Goal: Task Accomplishment & Management: Use online tool/utility

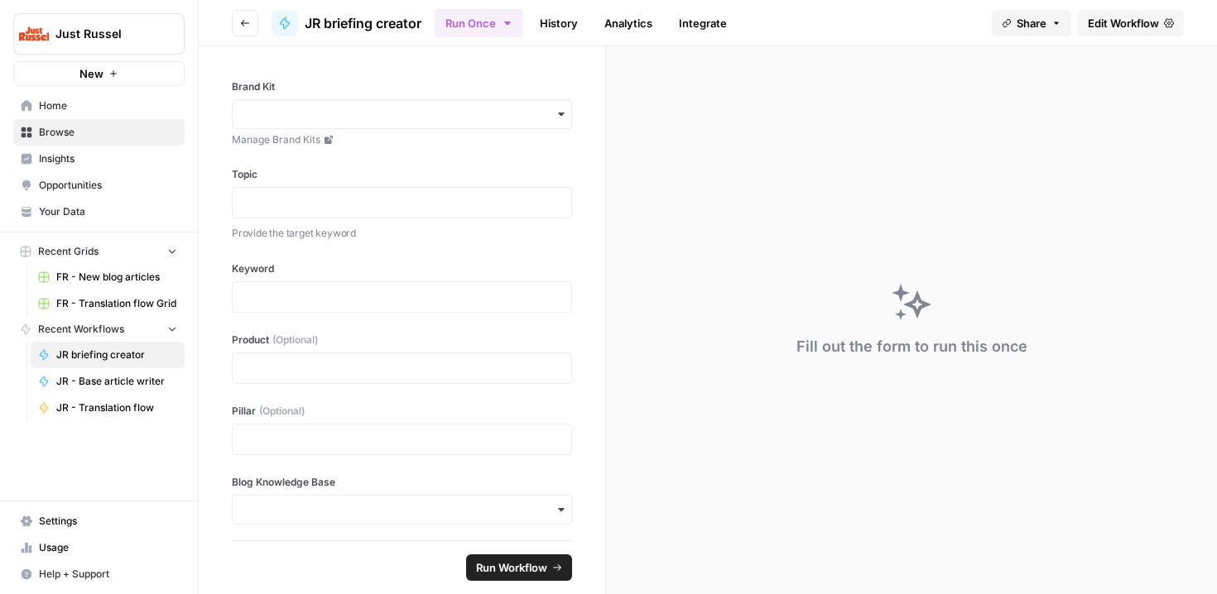
click at [94, 314] on link "FR - Translation flow Grid" at bounding box center [108, 304] width 154 height 26
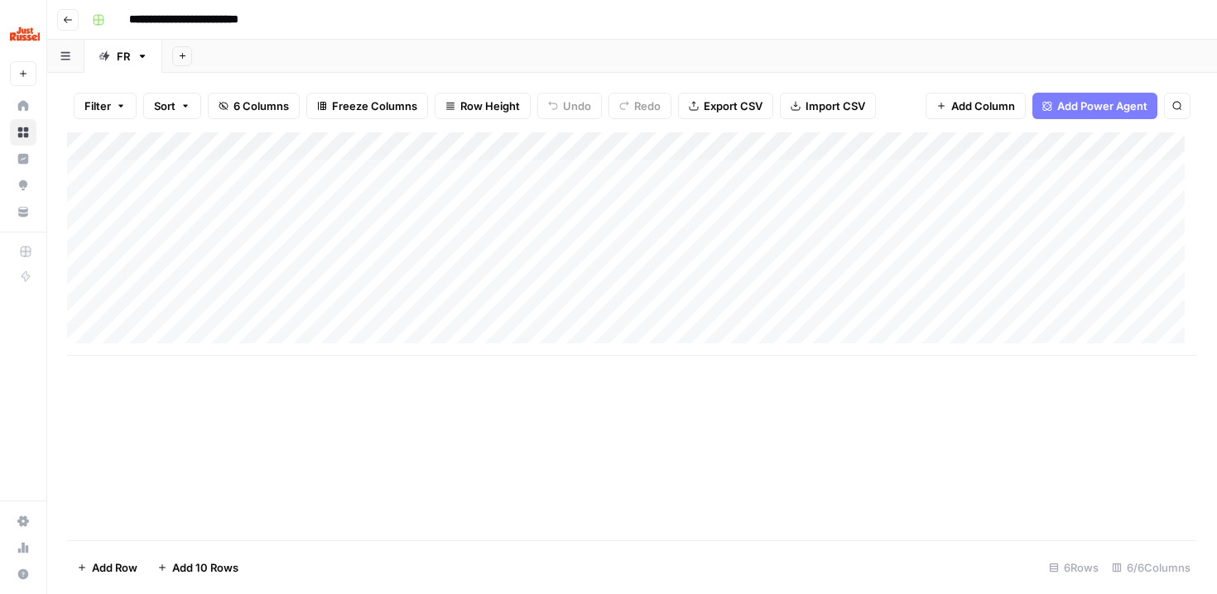
scroll to position [0, 235]
click at [976, 177] on div "Add Column" at bounding box center [632, 243] width 1130 height 223
click at [804, 170] on div "Add Column" at bounding box center [632, 243] width 1130 height 223
click at [928, 172] on div "Add Column" at bounding box center [632, 243] width 1130 height 223
click at [808, 178] on div "Add Column" at bounding box center [632, 243] width 1130 height 223
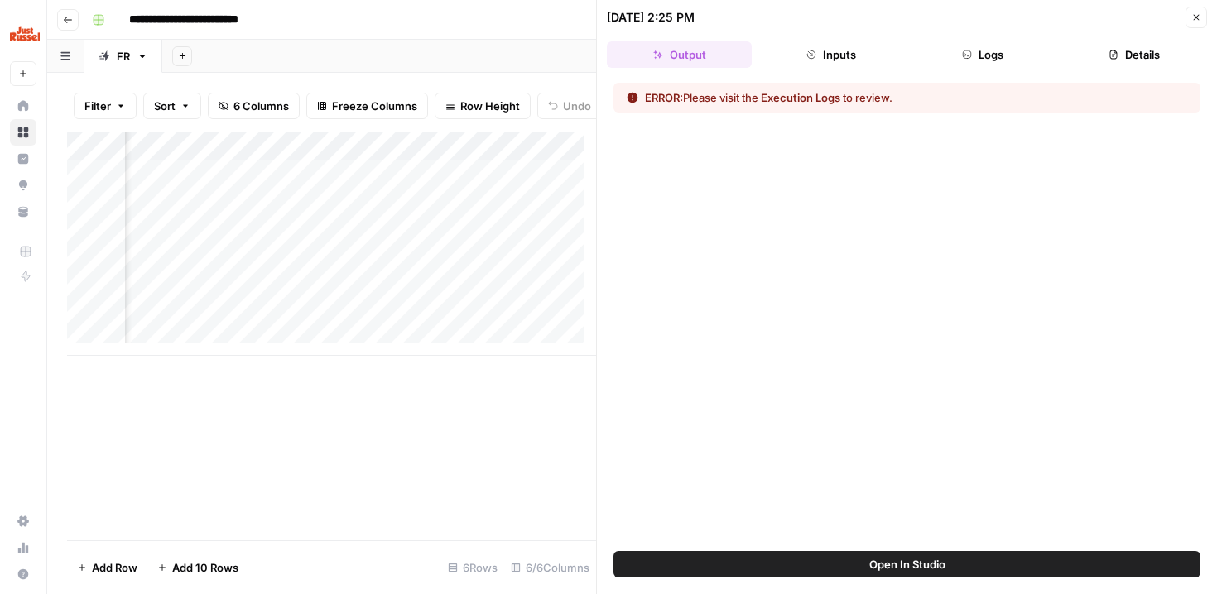
click at [506, 484] on div "Add Column" at bounding box center [331, 336] width 529 height 408
click at [1199, 16] on icon "button" at bounding box center [1196, 17] width 10 height 10
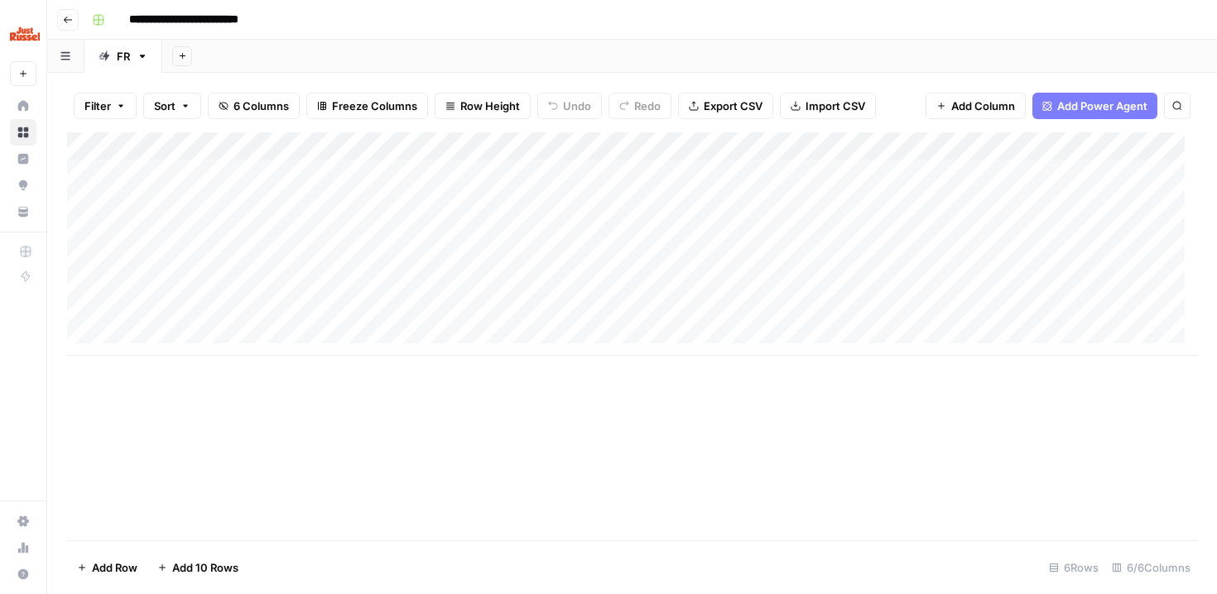
click at [1040, 171] on div "Add Column" at bounding box center [632, 243] width 1130 height 223
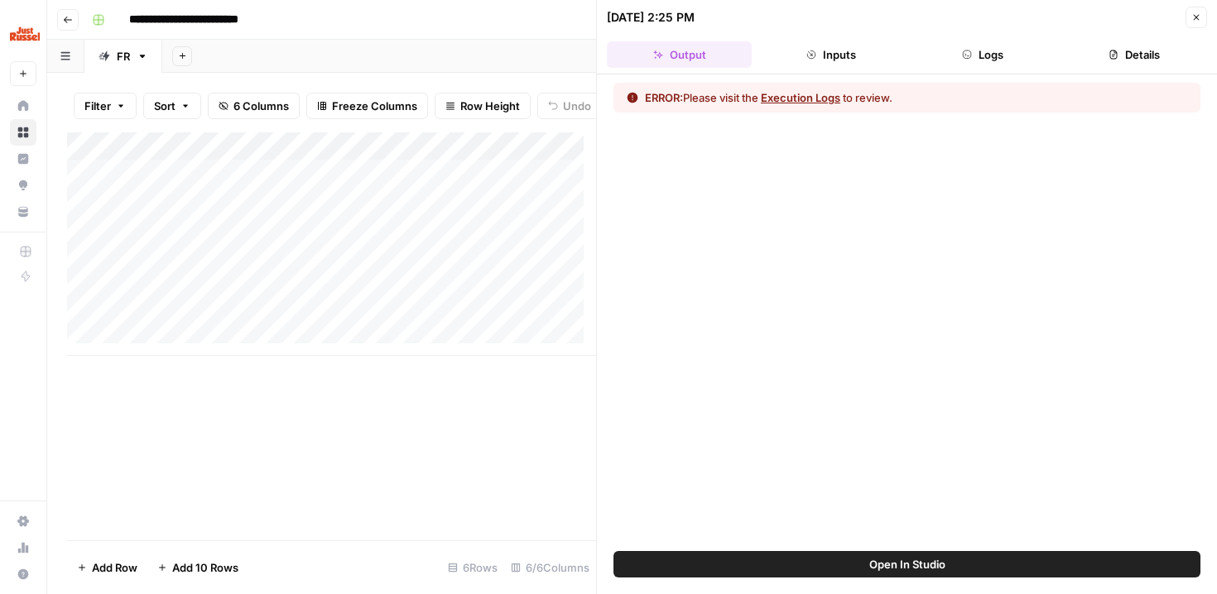
click at [795, 103] on button "Execution Logs" at bounding box center [800, 97] width 79 height 17
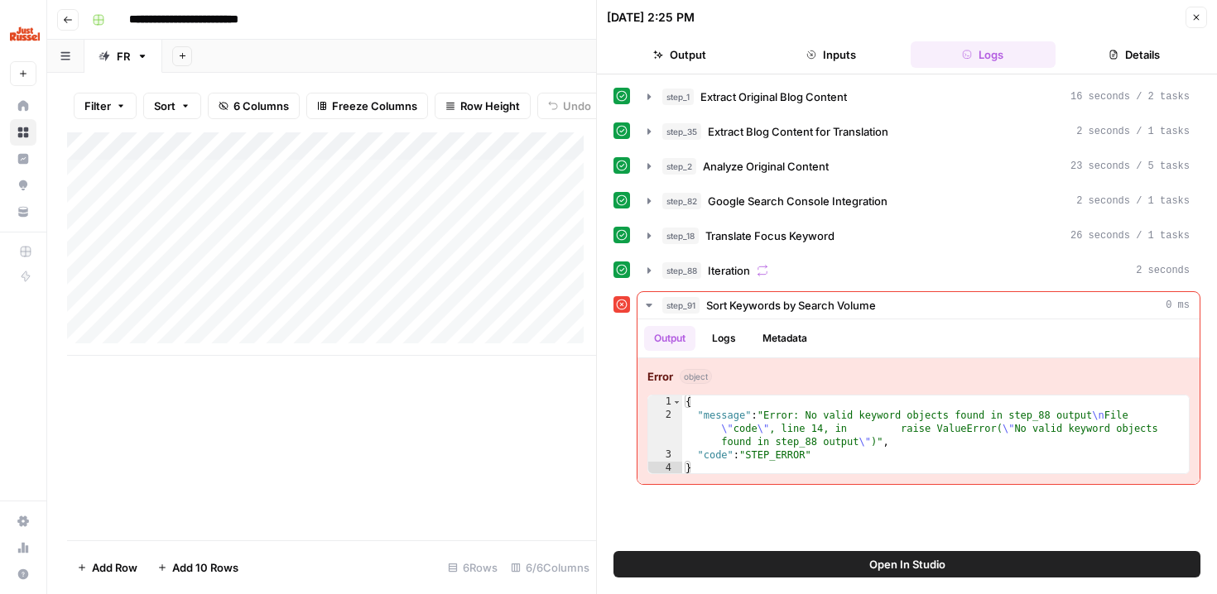
click at [1198, 14] on icon "button" at bounding box center [1196, 17] width 10 height 10
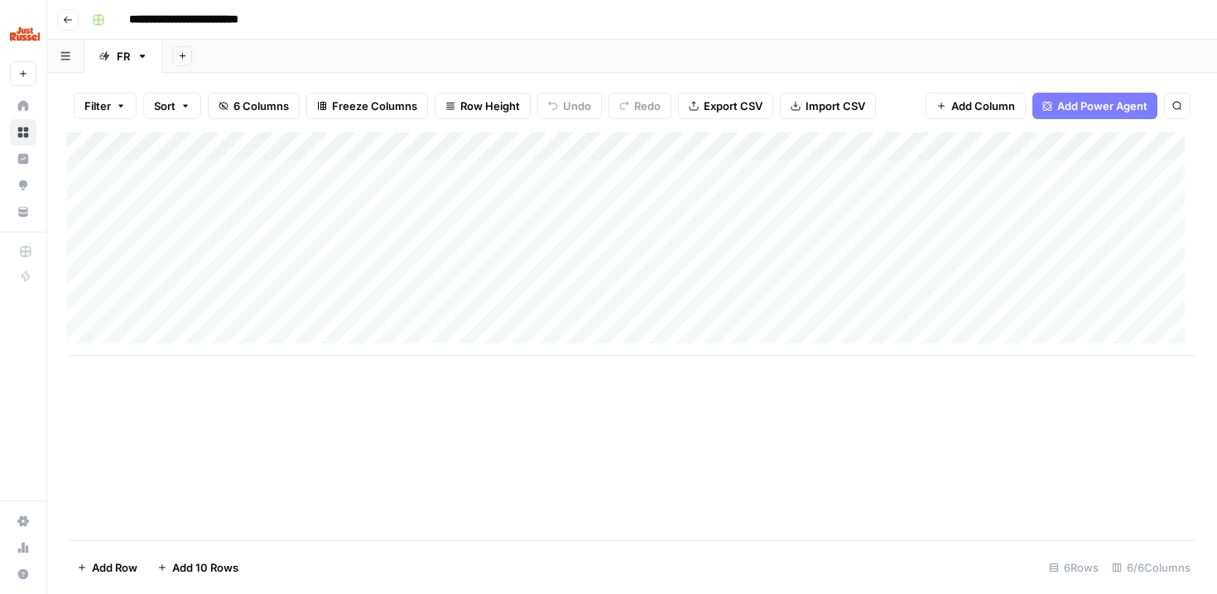
click at [621, 175] on div "Add Column" at bounding box center [632, 243] width 1130 height 223
click at [621, 175] on textarea "**********" at bounding box center [737, 174] width 265 height 23
type textarea "**********"
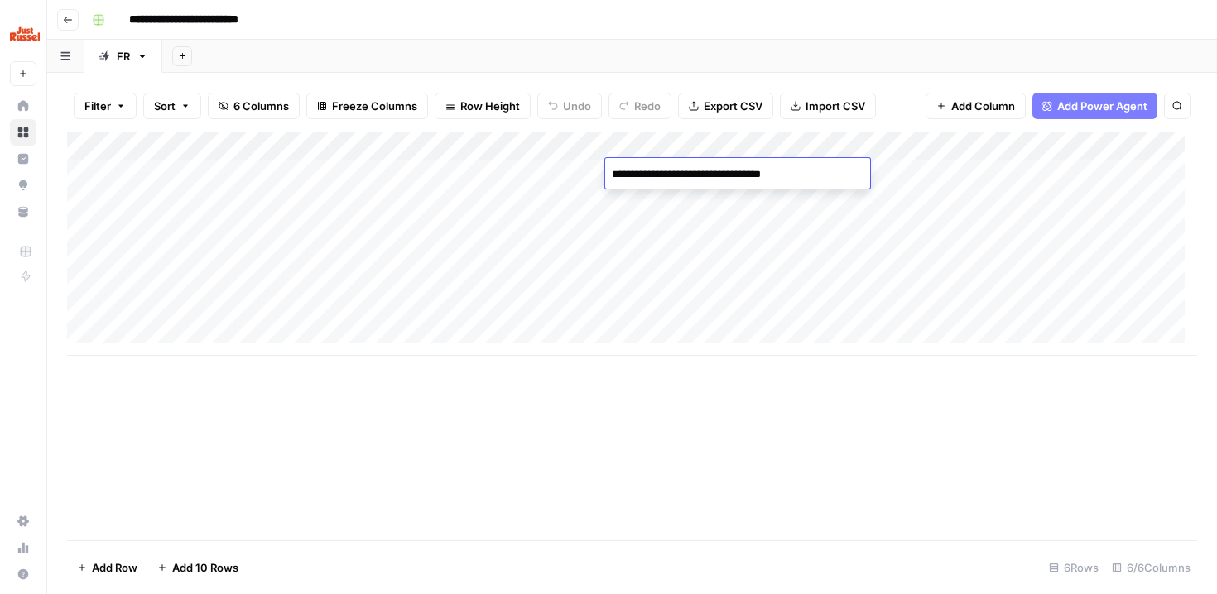
click at [1034, 179] on div "Add Column" at bounding box center [632, 243] width 1130 height 223
click at [1164, 172] on div "Add Column" at bounding box center [632, 243] width 1130 height 223
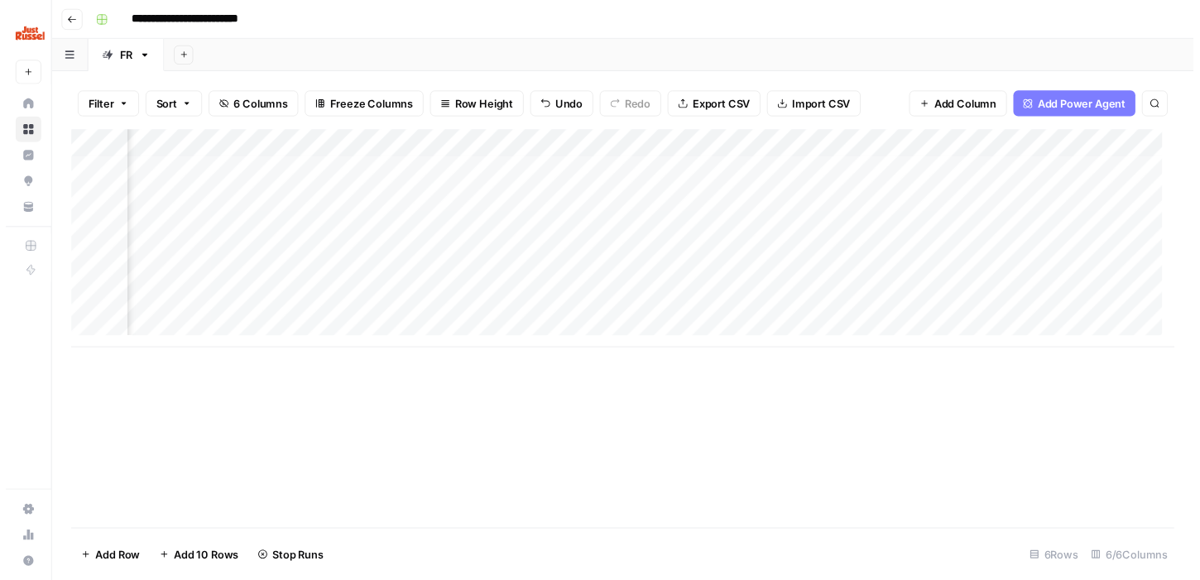
scroll to position [4, 235]
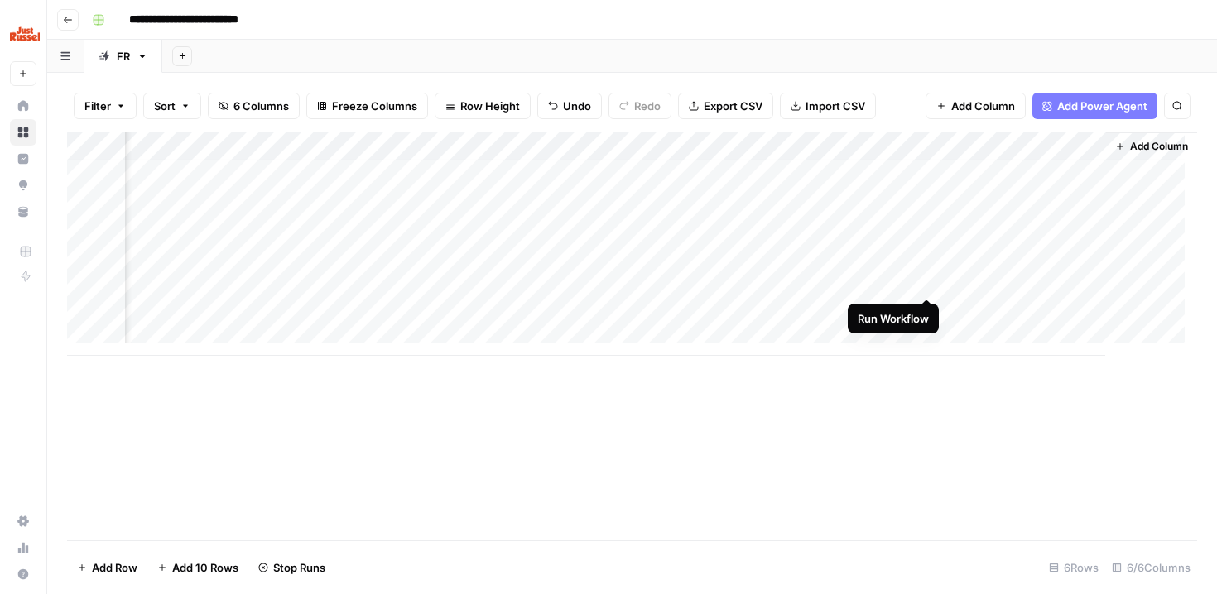
click at [926, 280] on div "Add Column" at bounding box center [632, 243] width 1130 height 223
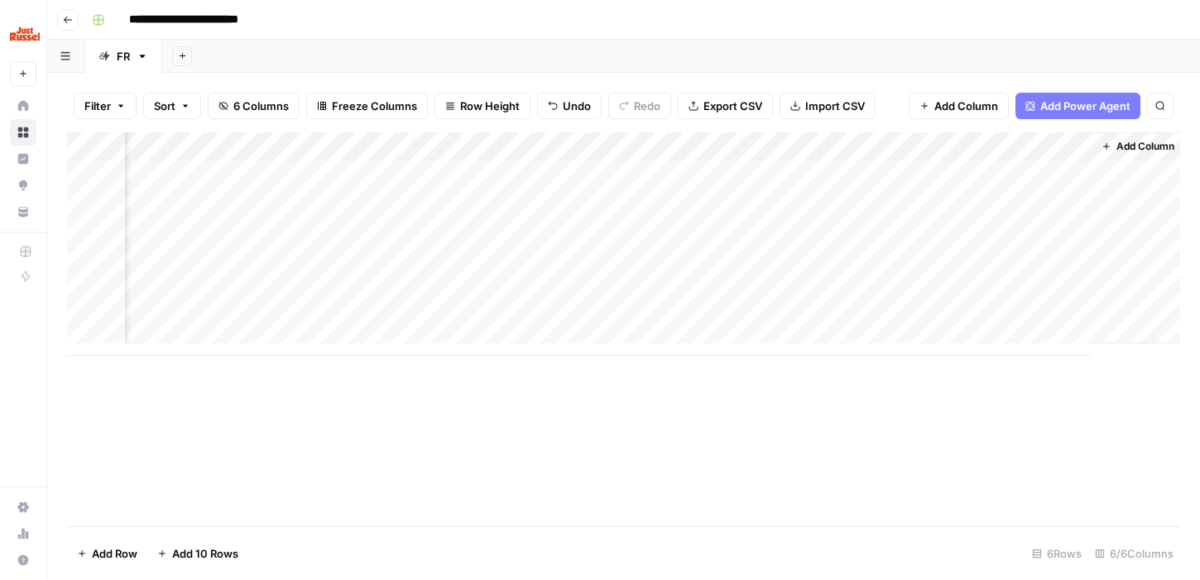
scroll to position [4, 236]
click at [837, 170] on div "Add Column" at bounding box center [623, 243] width 1113 height 223
click at [429, 175] on div "Add Column" at bounding box center [623, 243] width 1113 height 223
click at [863, 174] on div "Add Column" at bounding box center [623, 243] width 1113 height 223
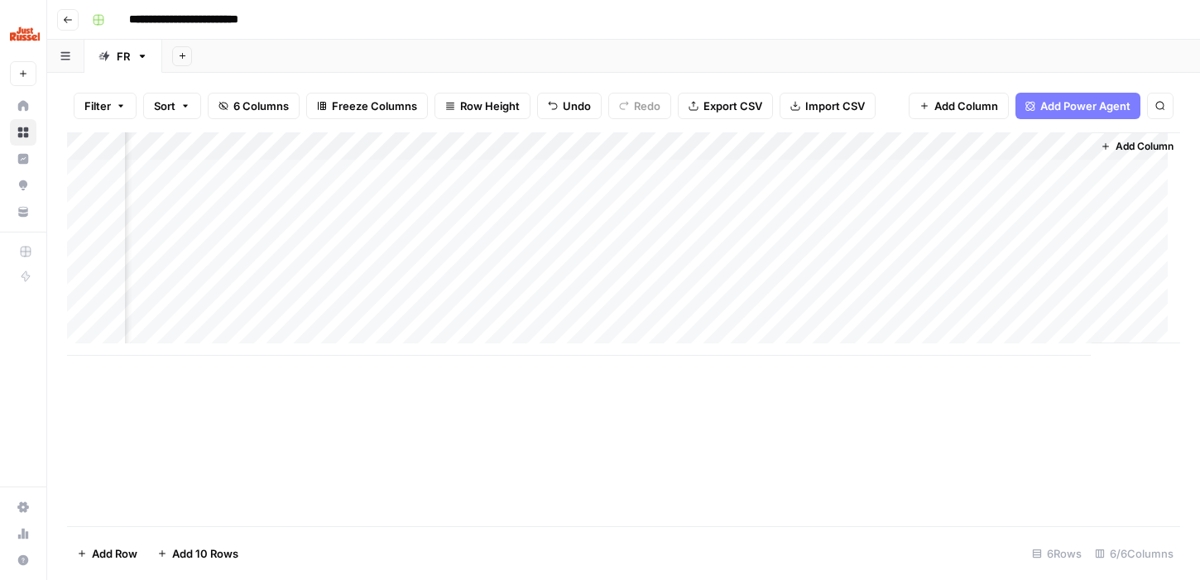
click at [853, 173] on div "Add Column" at bounding box center [623, 243] width 1113 height 223
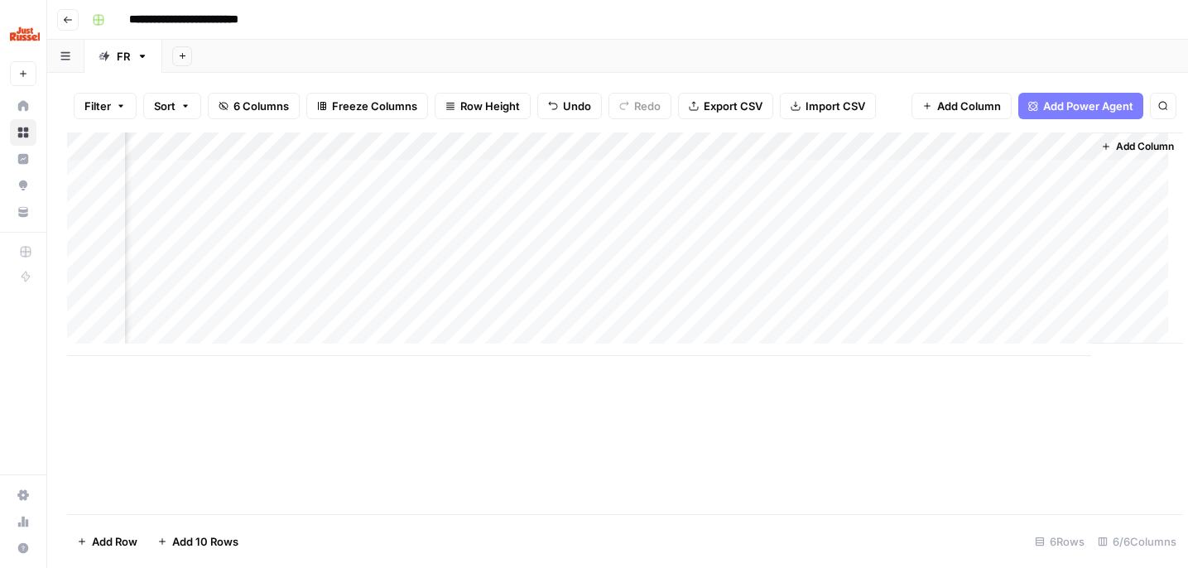
click at [853, 173] on div at bounding box center [849, 173] width 187 height 31
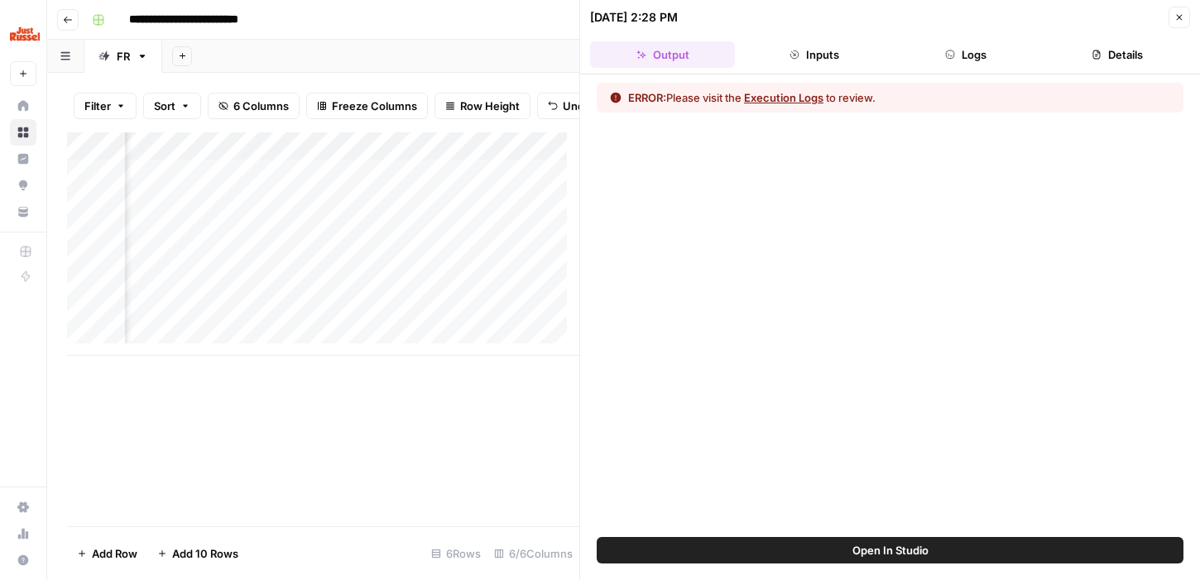
click at [778, 94] on button "Execution Logs" at bounding box center [783, 97] width 79 height 17
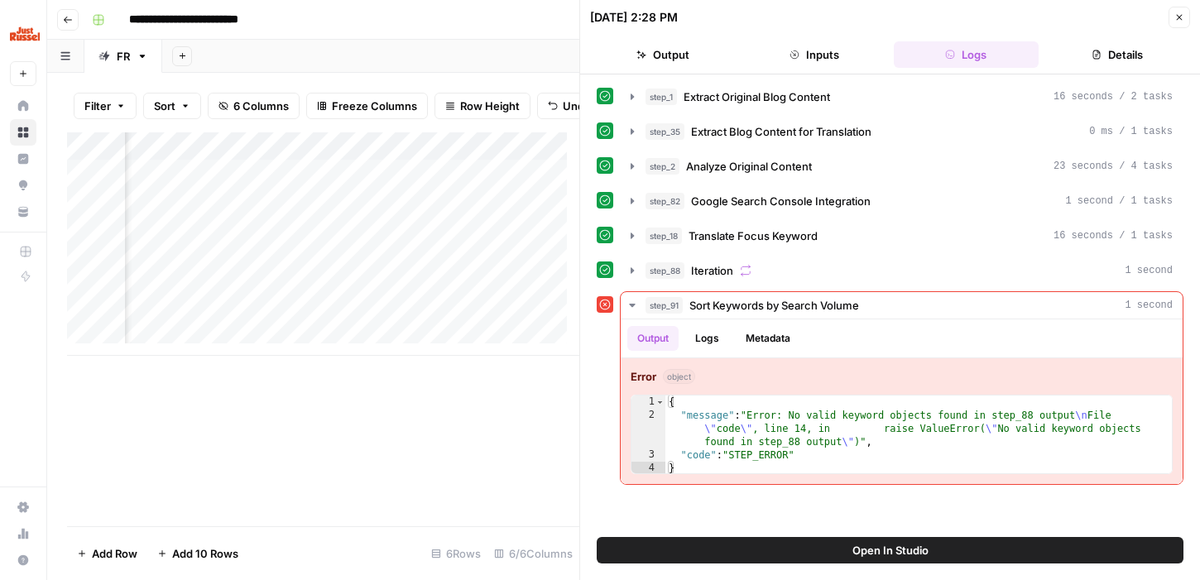
click at [387, 456] on div "Add Column" at bounding box center [323, 329] width 512 height 394
click at [1174, 22] on icon "button" at bounding box center [1179, 17] width 10 height 10
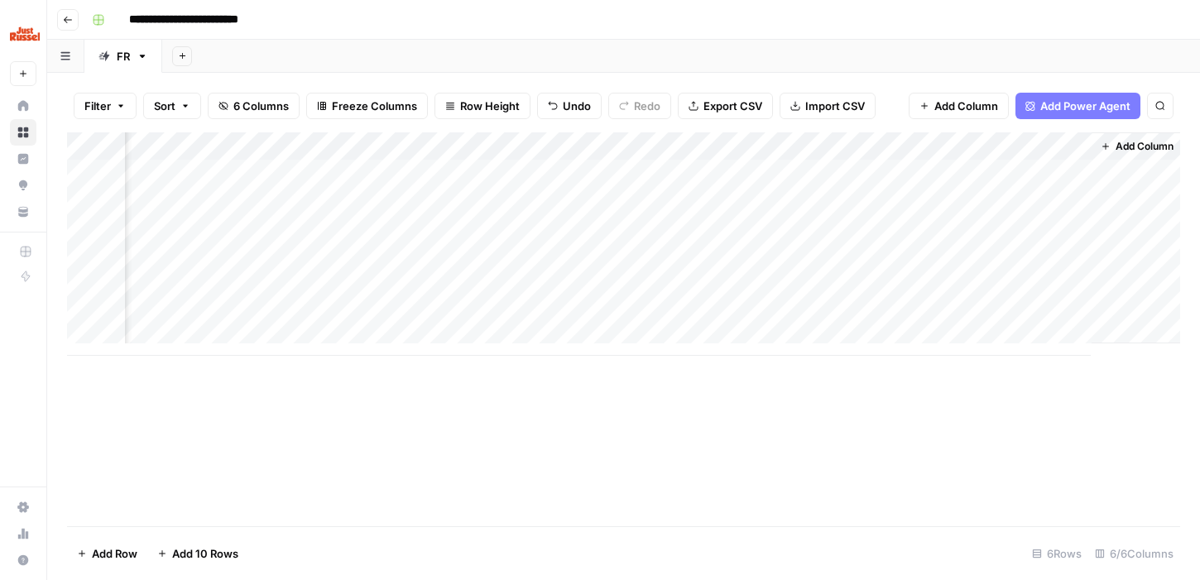
scroll to position [0, 232]
click at [491, 176] on div "Add Column" at bounding box center [623, 243] width 1113 height 223
drag, startPoint x: 610, startPoint y: 175, endPoint x: 319, endPoint y: 156, distance: 291.9
click at [319, 156] on body "**********" at bounding box center [600, 290] width 1200 height 580
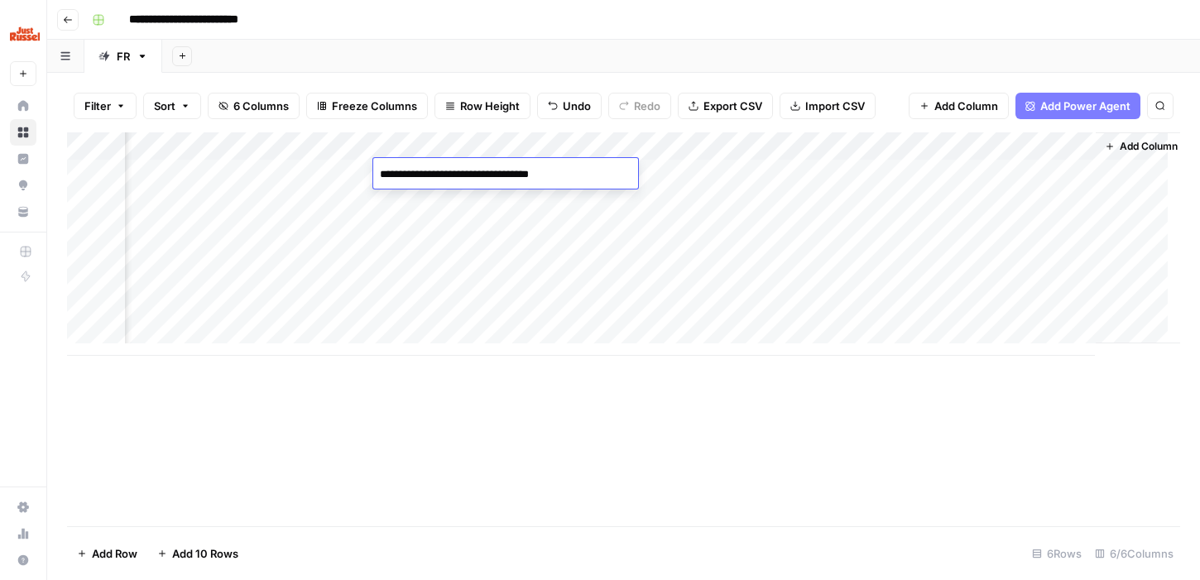
scroll to position [0, 0]
click at [294, 172] on div "Add Column" at bounding box center [623, 243] width 1113 height 223
click at [263, 311] on div "Add Column" at bounding box center [623, 243] width 1113 height 223
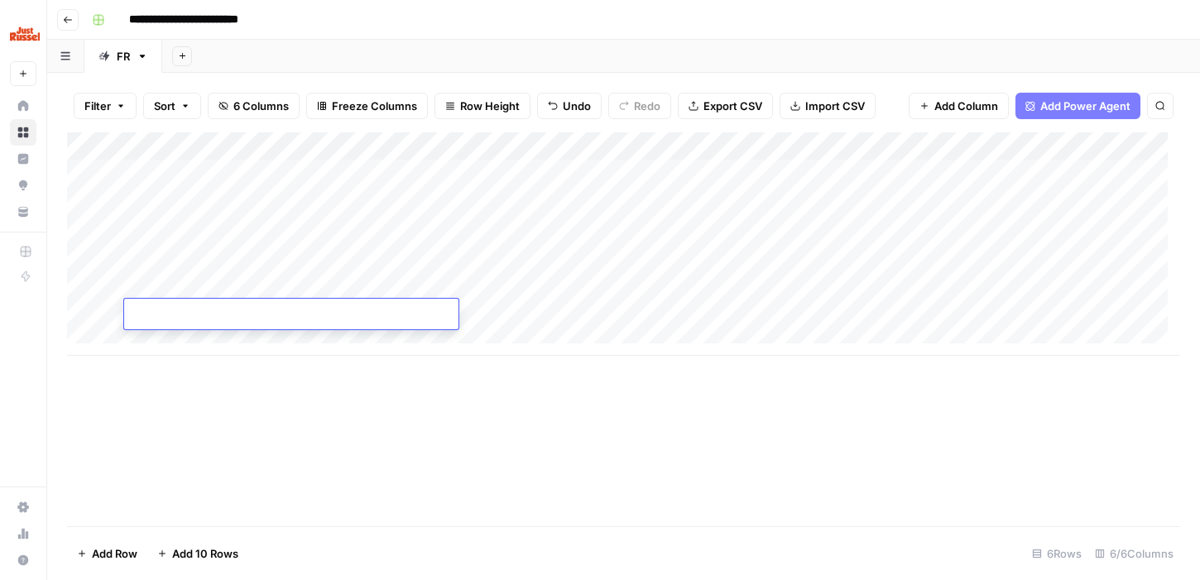
type textarea "**********"
click at [529, 316] on div "Add Column" at bounding box center [623, 243] width 1113 height 223
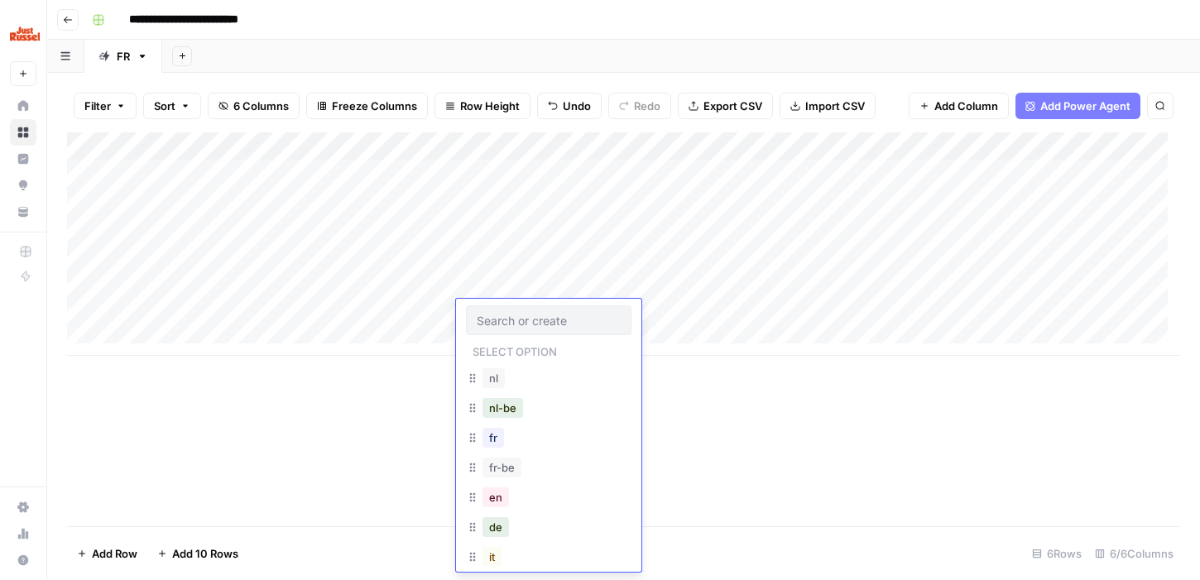
click at [529, 449] on div "fr" at bounding box center [549, 440] width 166 height 30
click at [481, 436] on div "fr" at bounding box center [493, 437] width 28 height 23
click at [494, 444] on button "fr" at bounding box center [494, 438] width 22 height 20
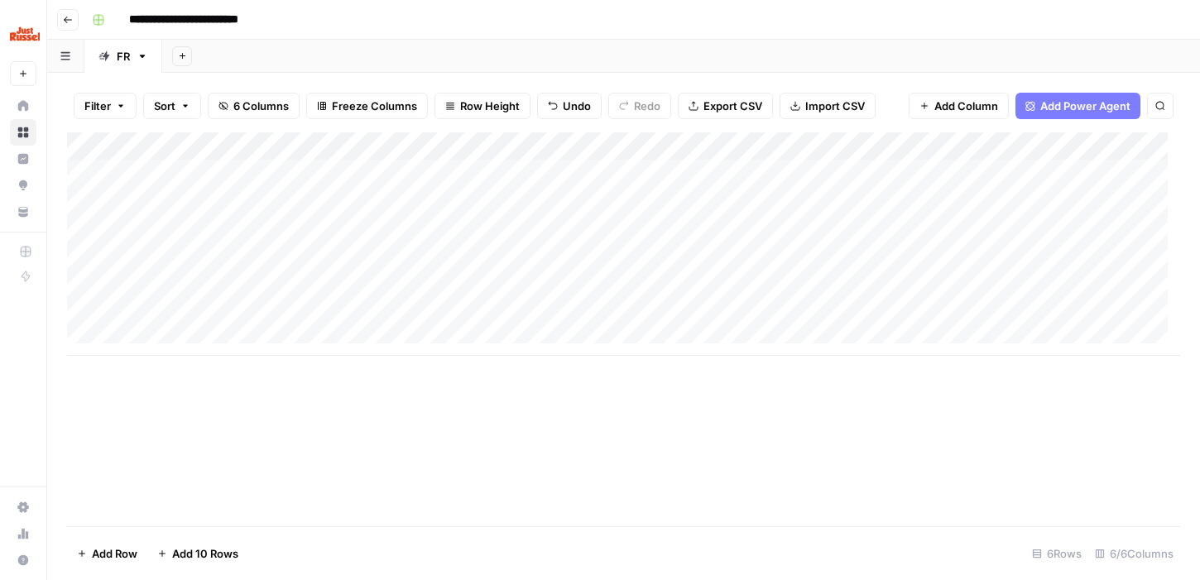
click at [661, 316] on div "Add Column" at bounding box center [623, 243] width 1113 height 223
click at [680, 312] on textarea at bounding box center [737, 315] width 265 height 23
drag, startPoint x: 660, startPoint y: 315, endPoint x: 533, endPoint y: 312, distance: 127.5
click at [540, 312] on body "**********" at bounding box center [600, 290] width 1200 height 580
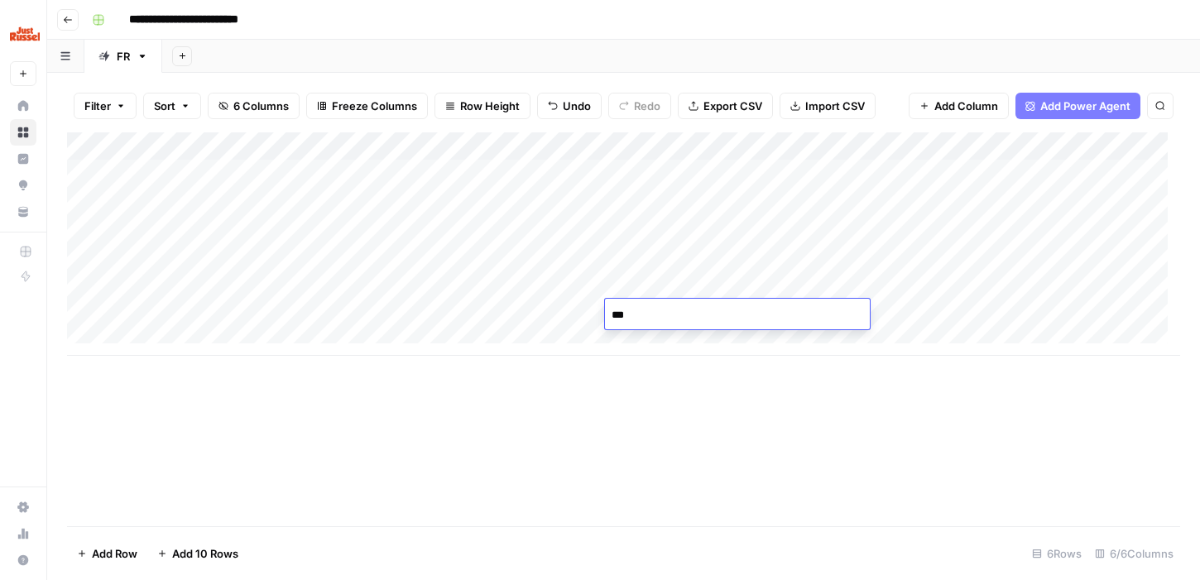
paste textarea "**********"
type textarea "**********"
click at [904, 328] on div "Add Column" at bounding box center [623, 243] width 1113 height 223
click at [900, 320] on div "Add Column" at bounding box center [623, 243] width 1113 height 223
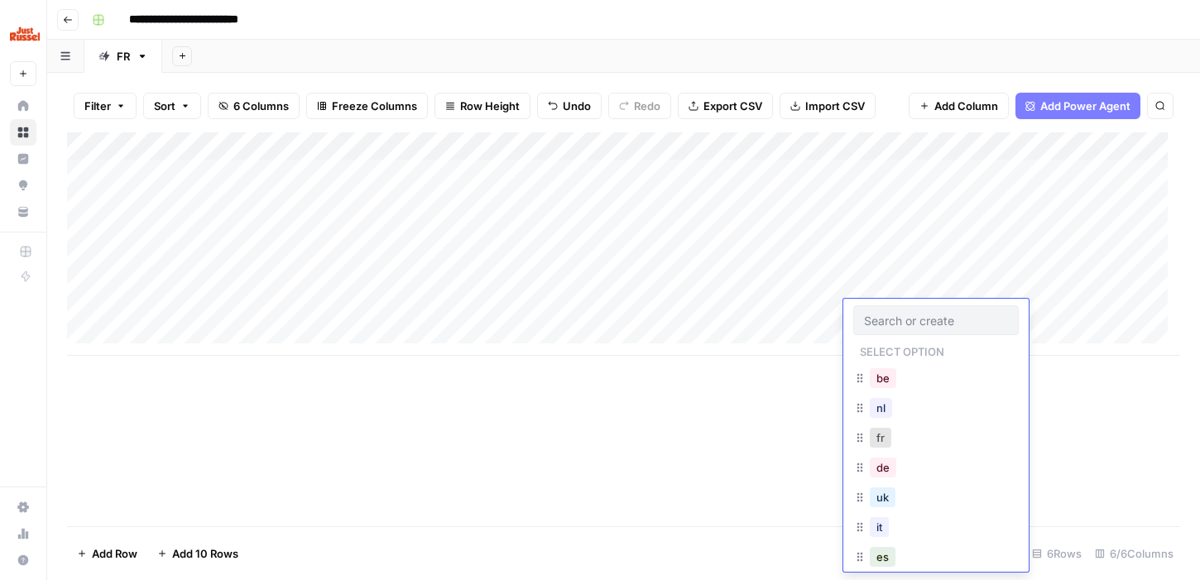
click at [891, 446] on div "fr" at bounding box center [881, 437] width 28 height 23
click at [888, 439] on button "fr" at bounding box center [881, 438] width 22 height 20
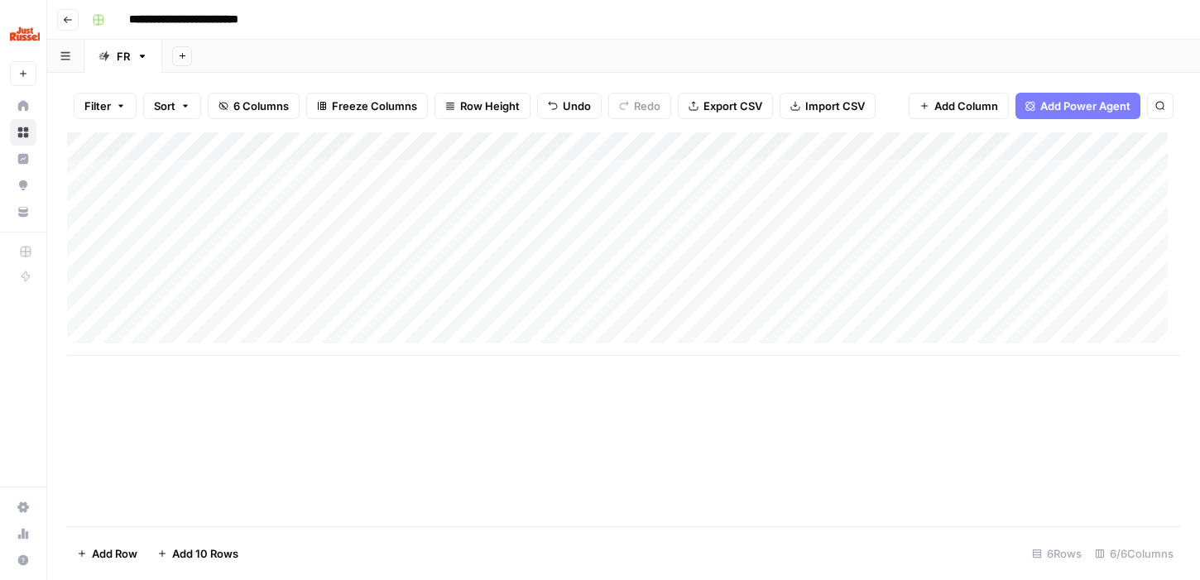
scroll to position [0, 164]
click at [882, 305] on div "Add Column" at bounding box center [623, 243] width 1113 height 223
click at [922, 310] on div "Add Column" at bounding box center [623, 243] width 1113 height 223
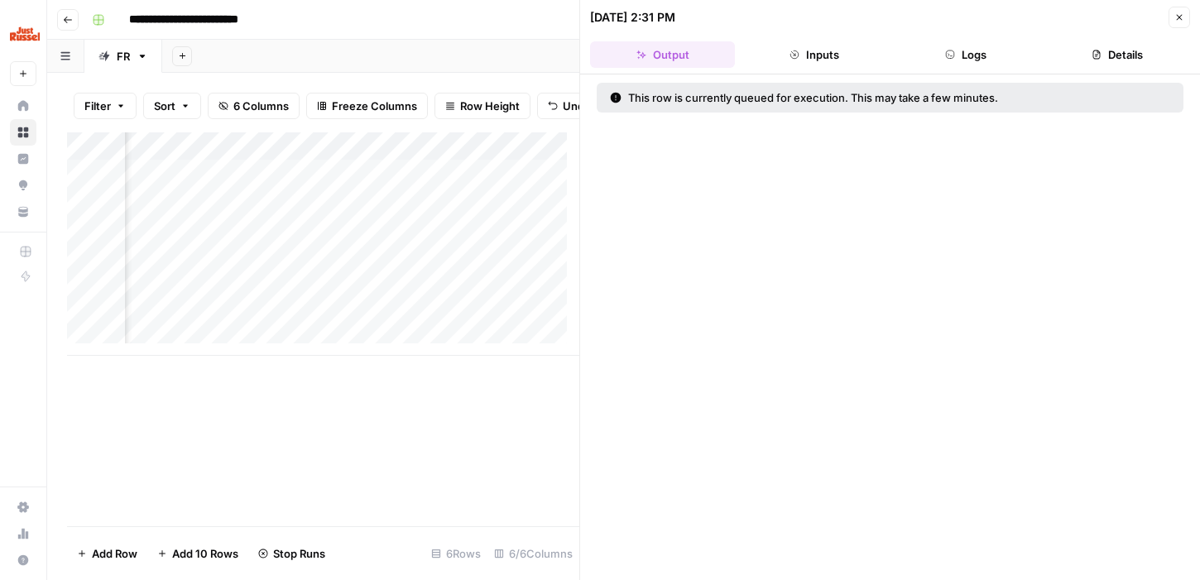
click at [1175, 18] on icon "button" at bounding box center [1179, 17] width 10 height 10
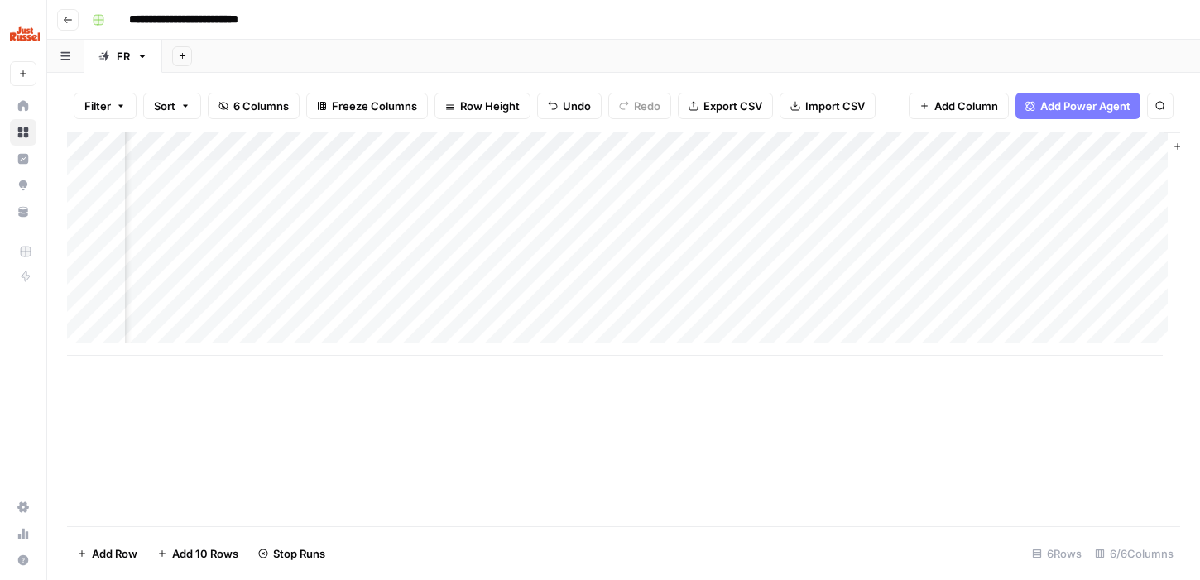
click at [892, 291] on div "Add Column" at bounding box center [623, 243] width 1113 height 223
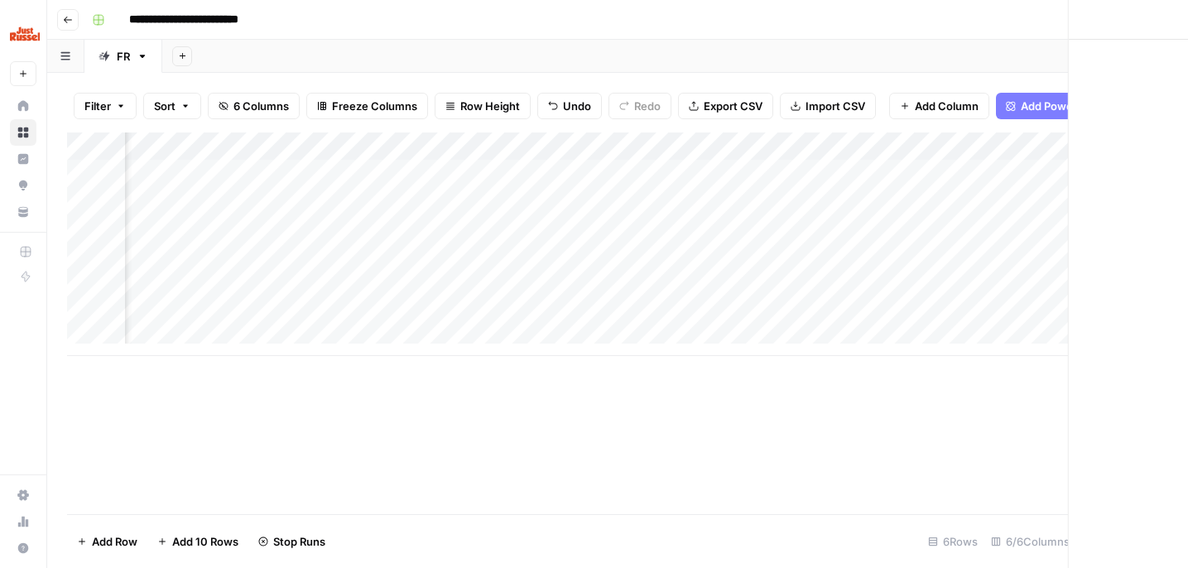
click at [892, 291] on div at bounding box center [921, 286] width 187 height 31
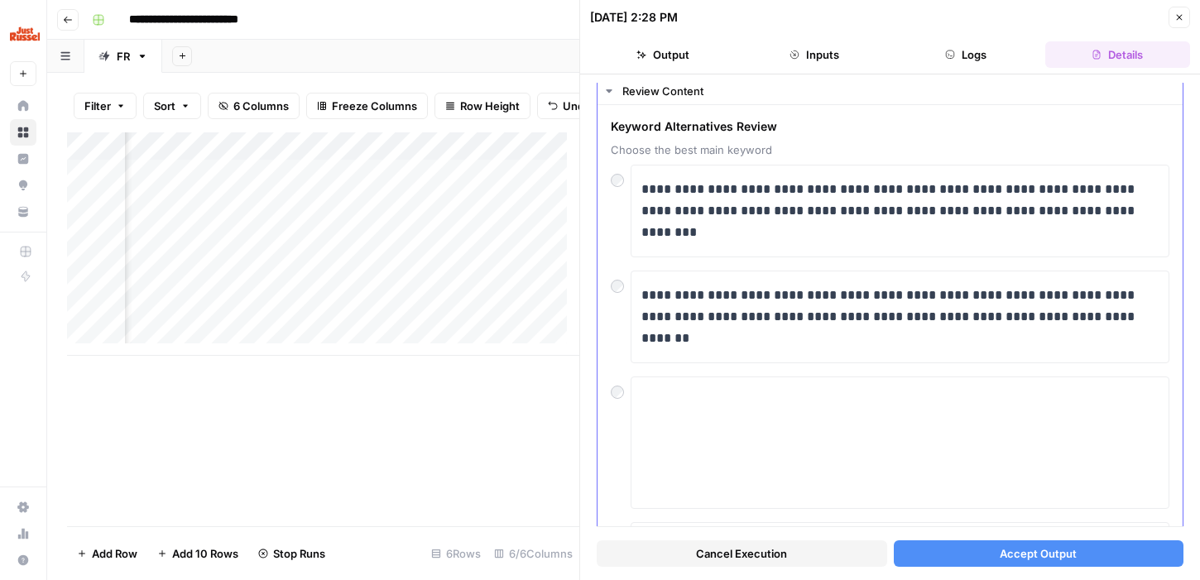
scroll to position [56, 0]
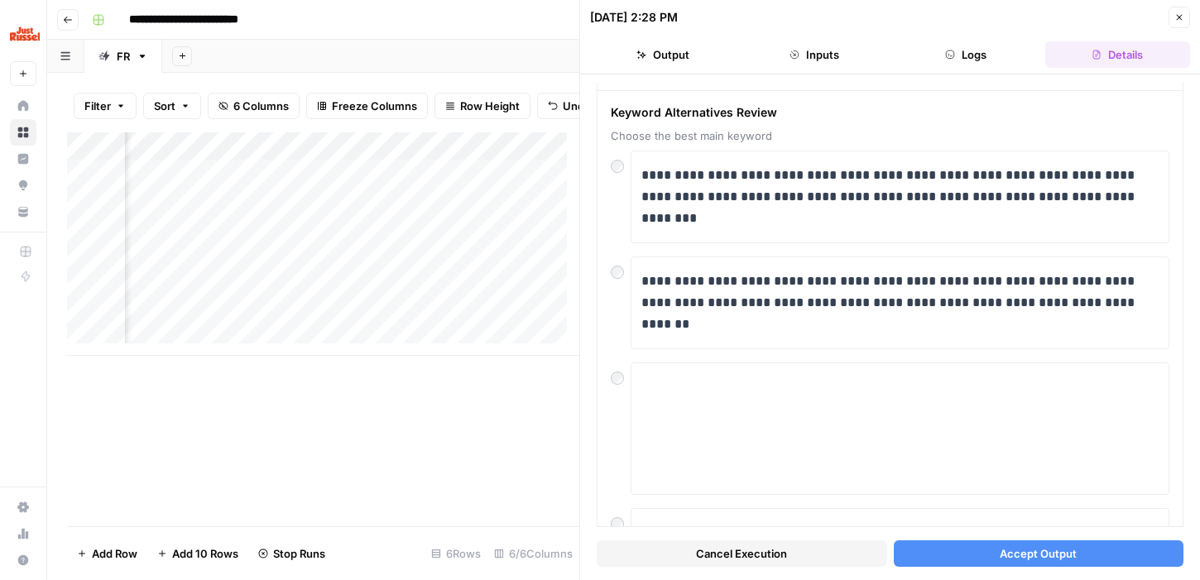
click at [945, 554] on button "Accept Output" at bounding box center [1039, 553] width 291 height 26
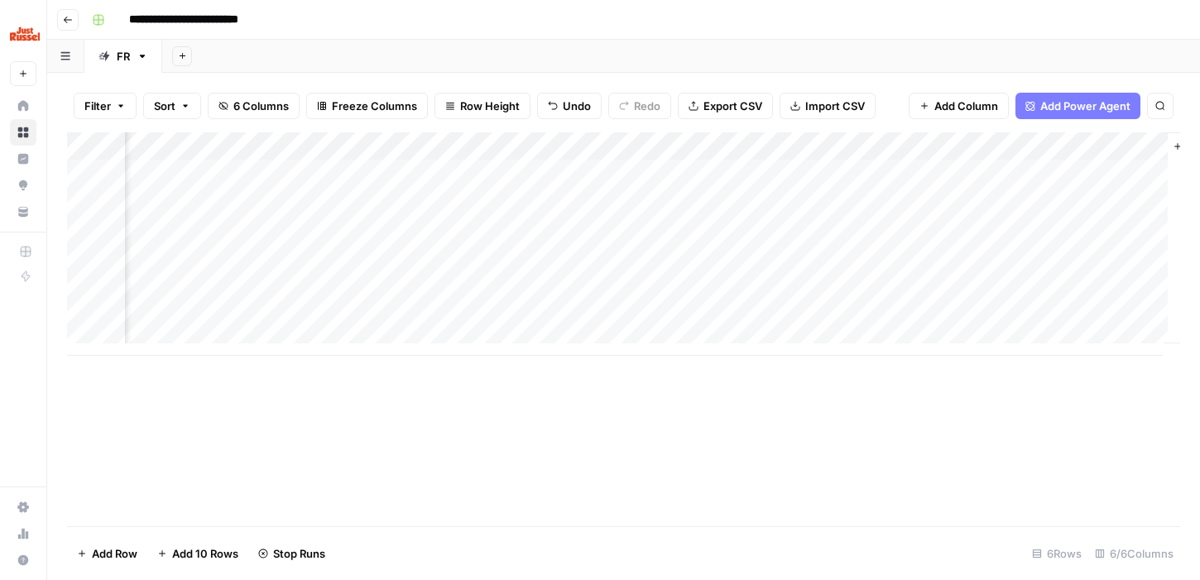
click at [901, 175] on div "Add Column" at bounding box center [623, 243] width 1113 height 223
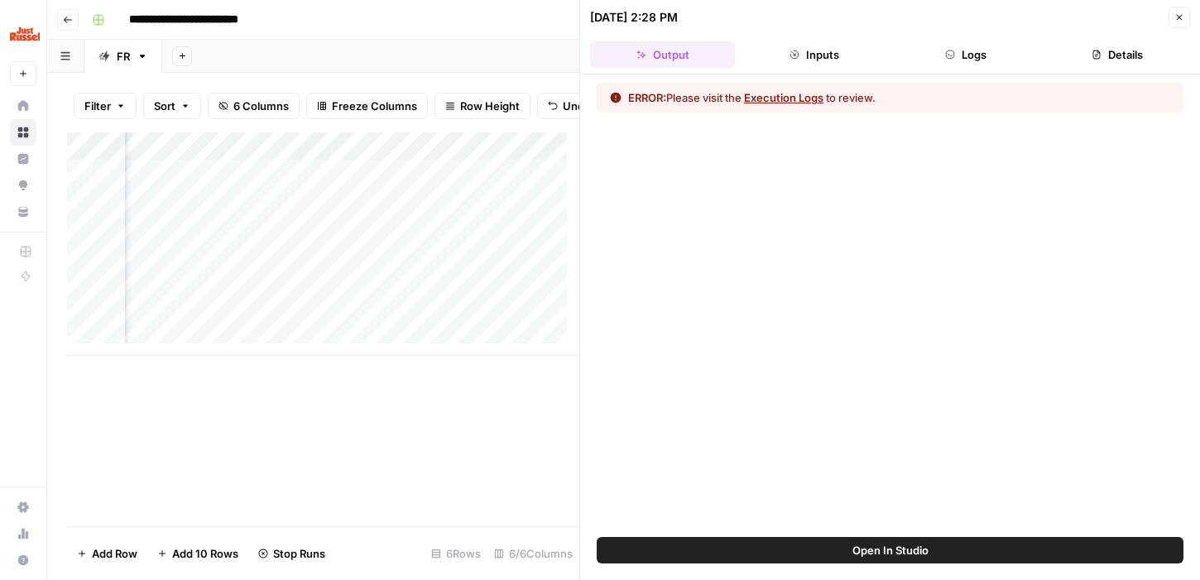
click at [766, 105] on button "Execution Logs" at bounding box center [783, 97] width 79 height 17
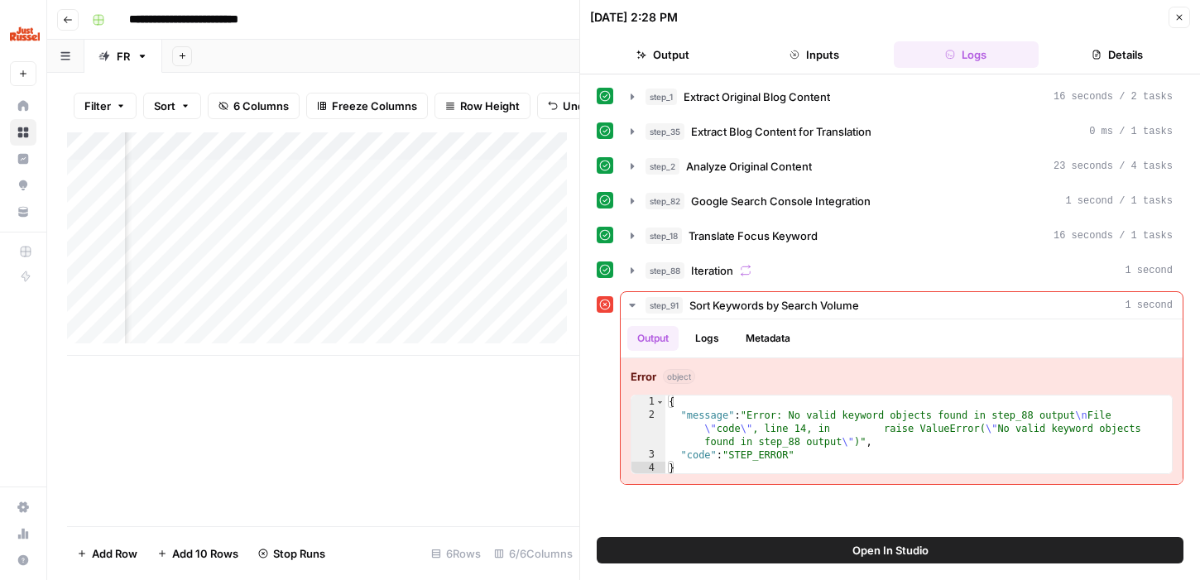
click at [463, 429] on div "Add Column" at bounding box center [323, 329] width 512 height 394
click at [1188, 9] on button "Close" at bounding box center [1180, 18] width 22 height 22
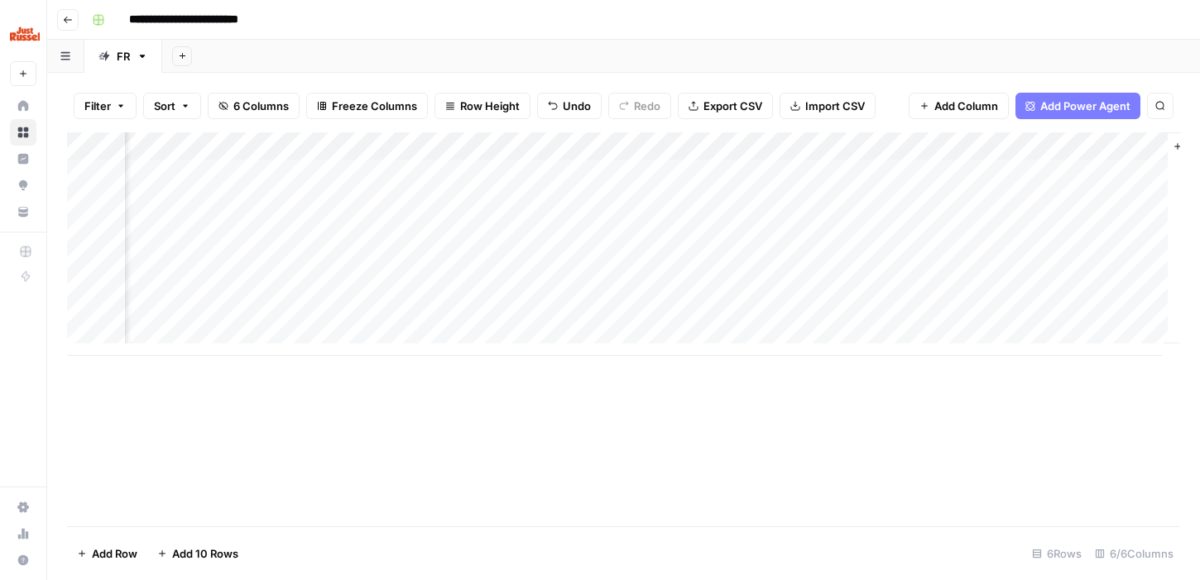
click at [893, 310] on div "Add Column" at bounding box center [623, 243] width 1113 height 223
click at [890, 309] on div "Add Column" at bounding box center [623, 243] width 1113 height 223
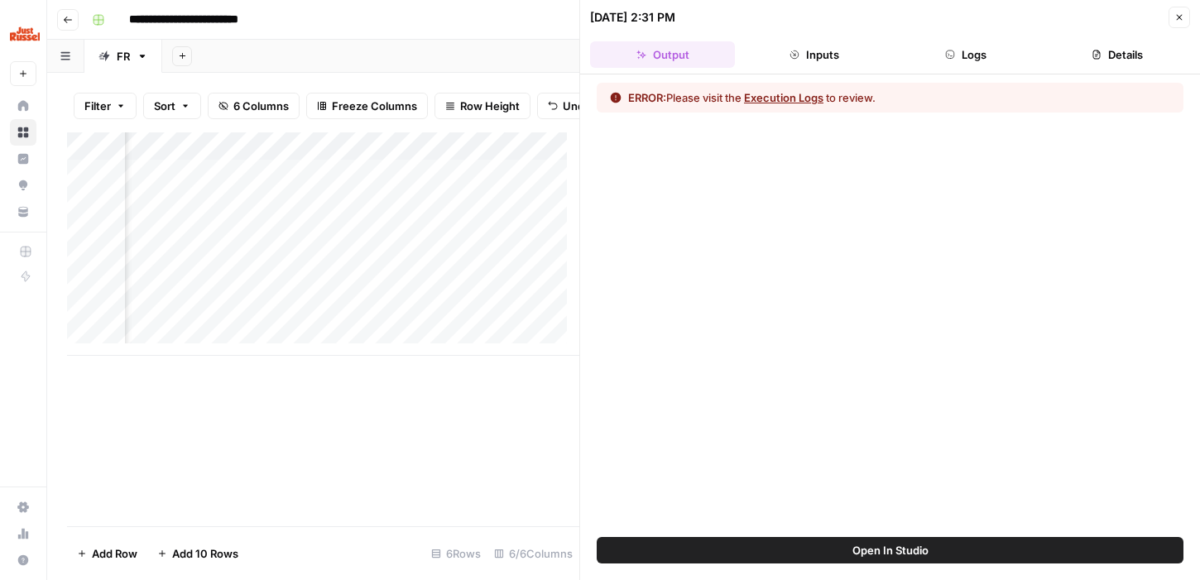
click at [766, 92] on button "Execution Logs" at bounding box center [783, 97] width 79 height 17
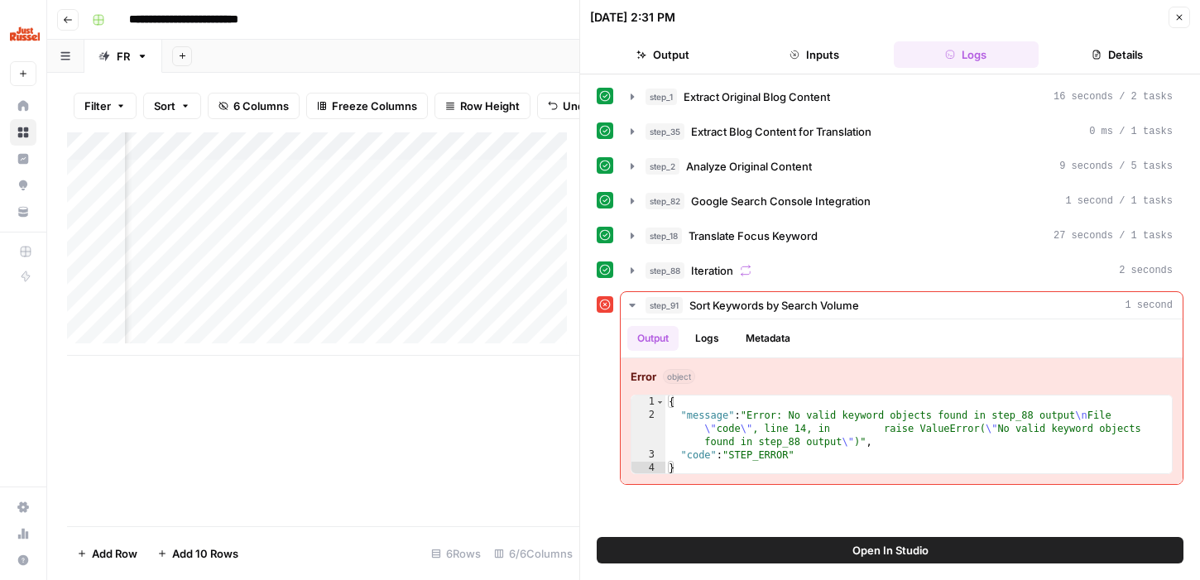
click at [1177, 15] on icon "button" at bounding box center [1180, 18] width 6 height 6
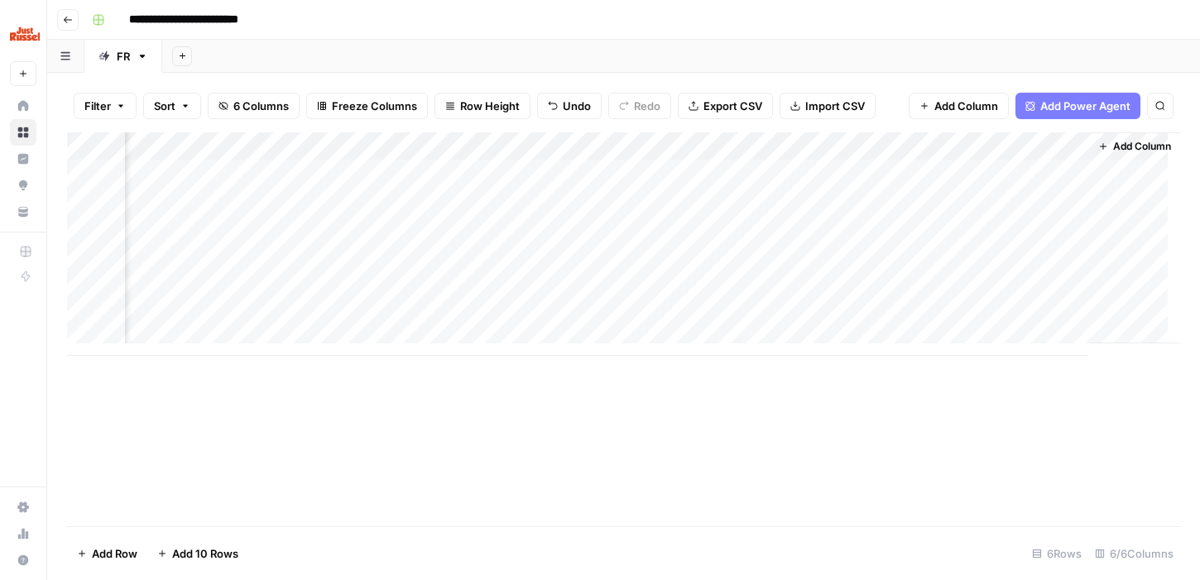
scroll to position [0, 252]
click at [840, 319] on div "Add Column" at bounding box center [623, 243] width 1113 height 223
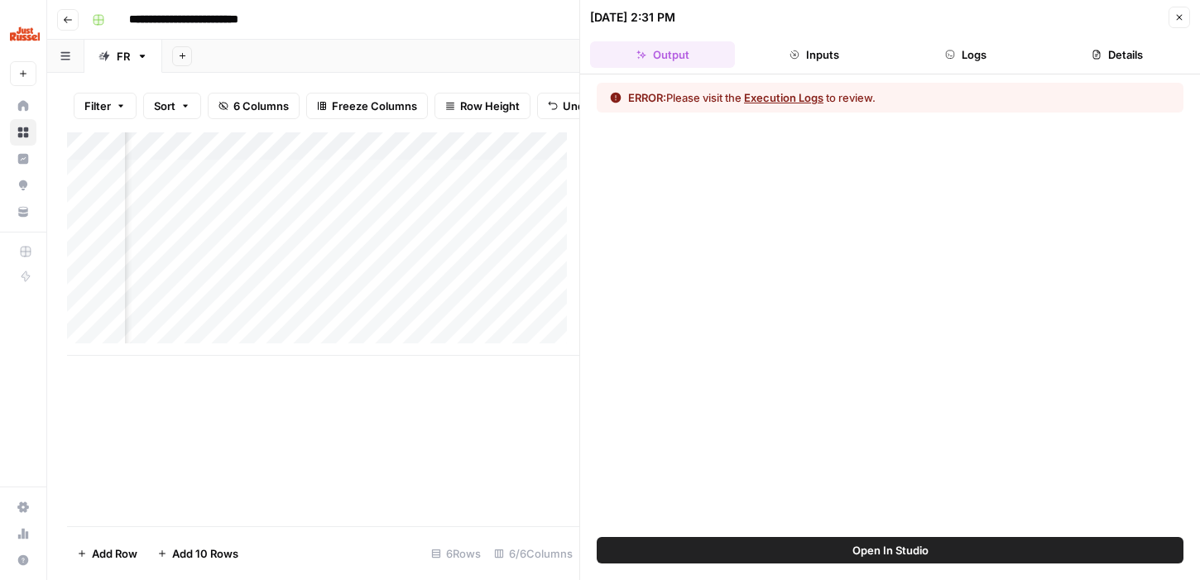
click at [779, 94] on button "Execution Logs" at bounding box center [783, 97] width 79 height 17
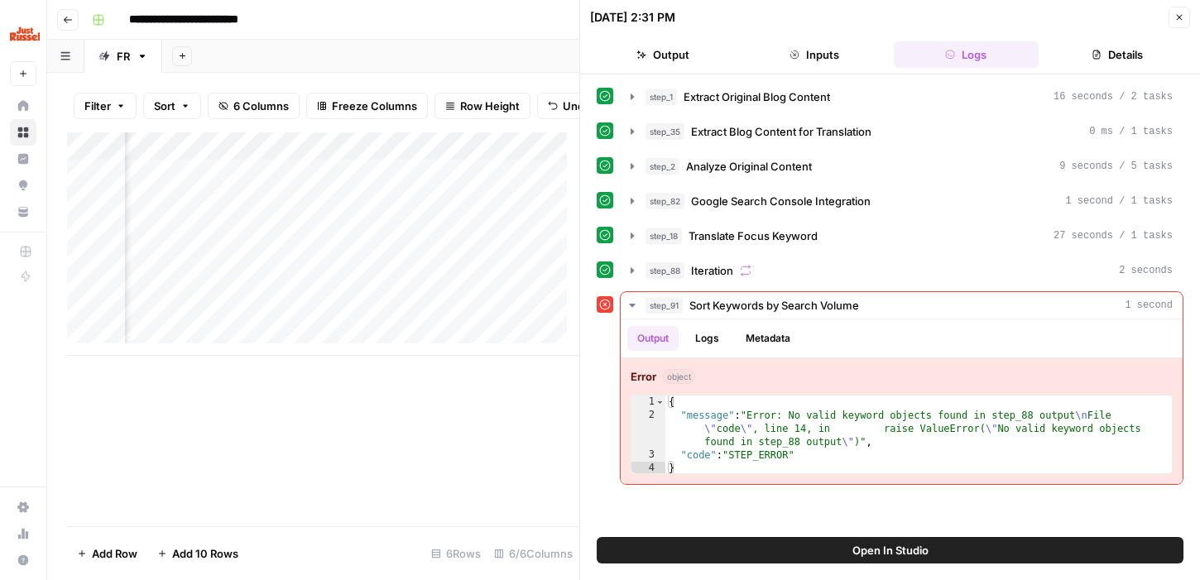
click at [504, 415] on div "Add Column" at bounding box center [323, 329] width 512 height 394
drag, startPoint x: 505, startPoint y: 415, endPoint x: 1019, endPoint y: 153, distance: 576.7
click at [506, 415] on div "Add Column" at bounding box center [323, 329] width 512 height 394
click at [1174, 19] on icon "button" at bounding box center [1179, 17] width 10 height 10
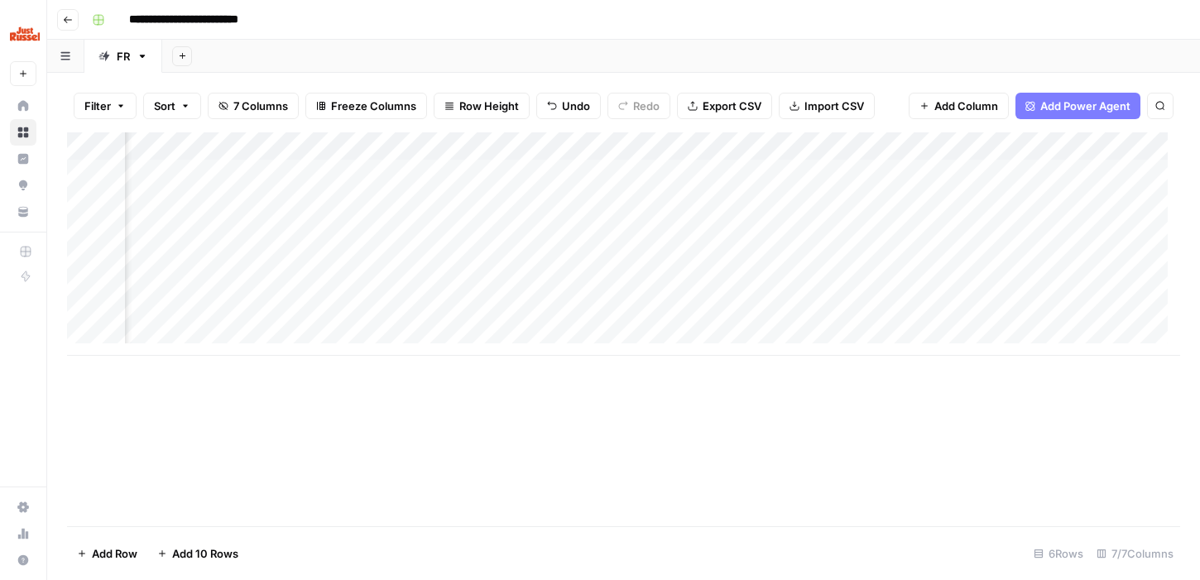
scroll to position [0, 232]
click at [752, 307] on div "Add Column" at bounding box center [623, 243] width 1113 height 223
click at [872, 289] on div "Add Column" at bounding box center [623, 243] width 1113 height 223
click at [1009, 284] on div "Add Column" at bounding box center [623, 243] width 1113 height 223
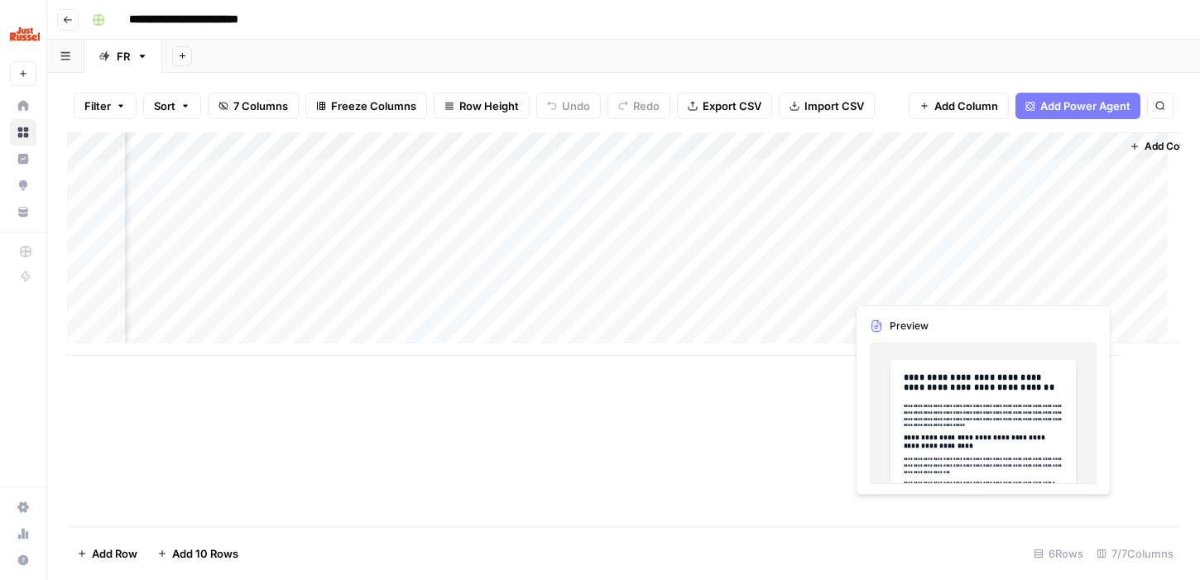
click at [886, 276] on div "Add Column" at bounding box center [623, 243] width 1113 height 223
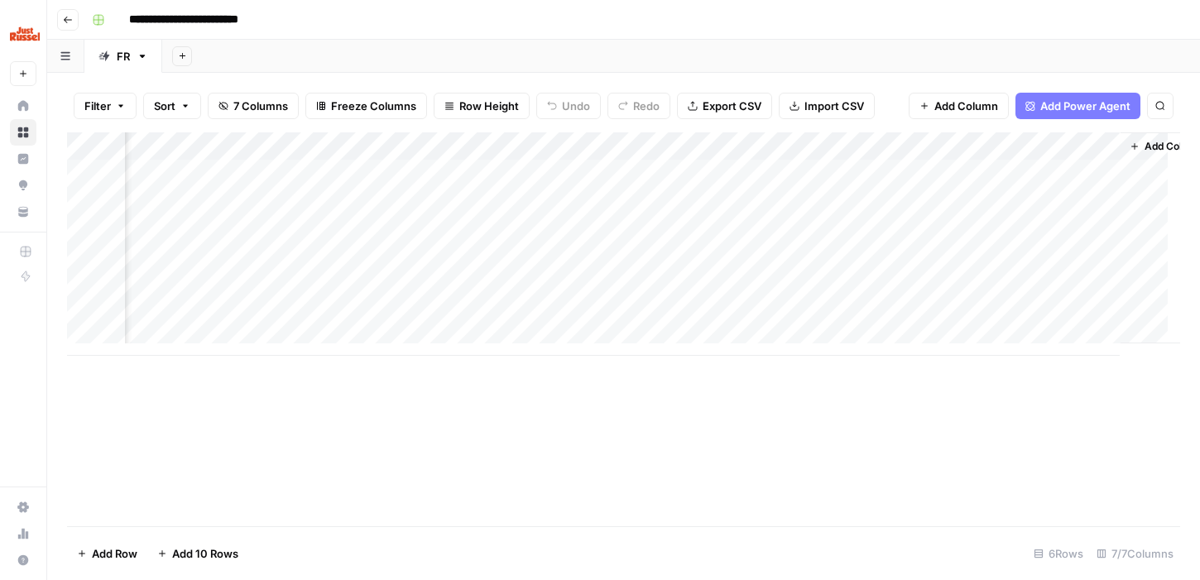
click at [952, 283] on div "Add Column" at bounding box center [623, 243] width 1113 height 223
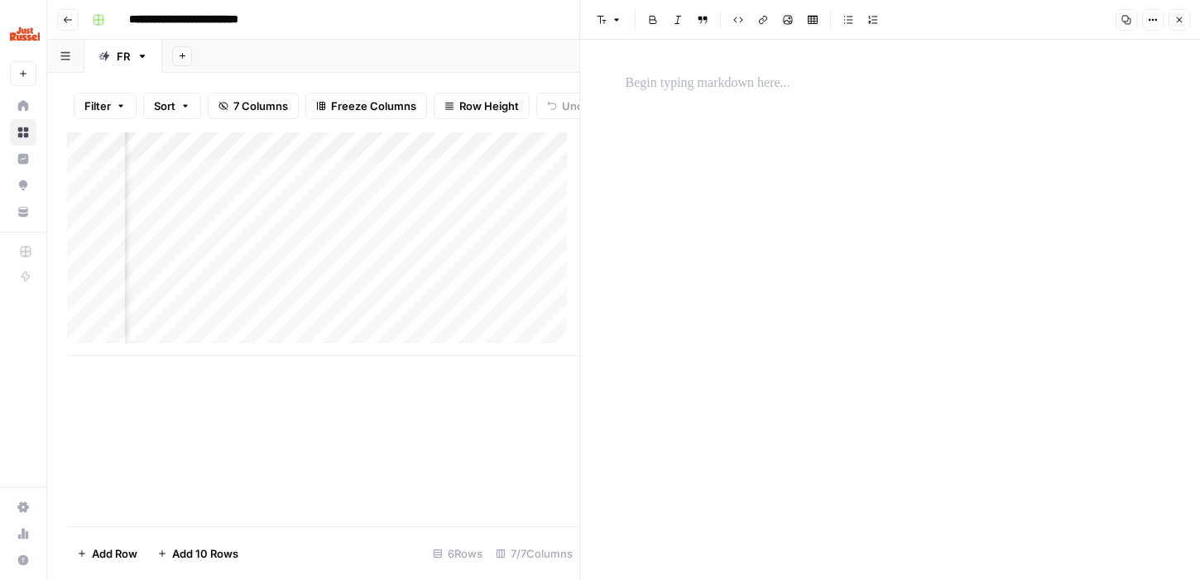
click at [1178, 26] on button "Close" at bounding box center [1180, 20] width 22 height 22
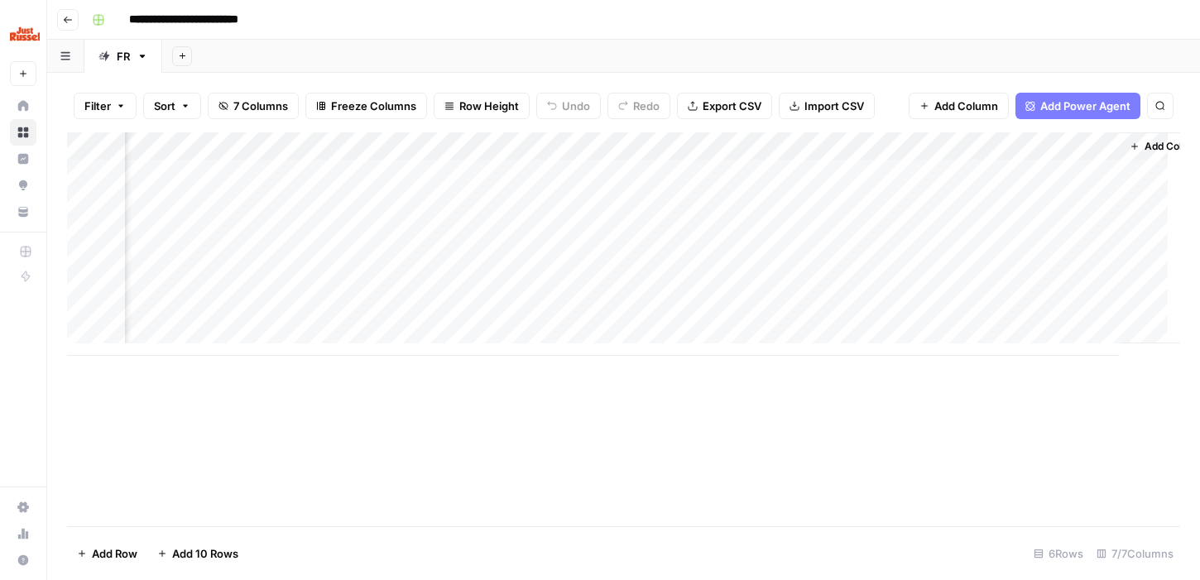
click at [1004, 284] on div "Add Column" at bounding box center [623, 243] width 1113 height 223
click at [1103, 280] on div "Add Column" at bounding box center [623, 243] width 1113 height 223
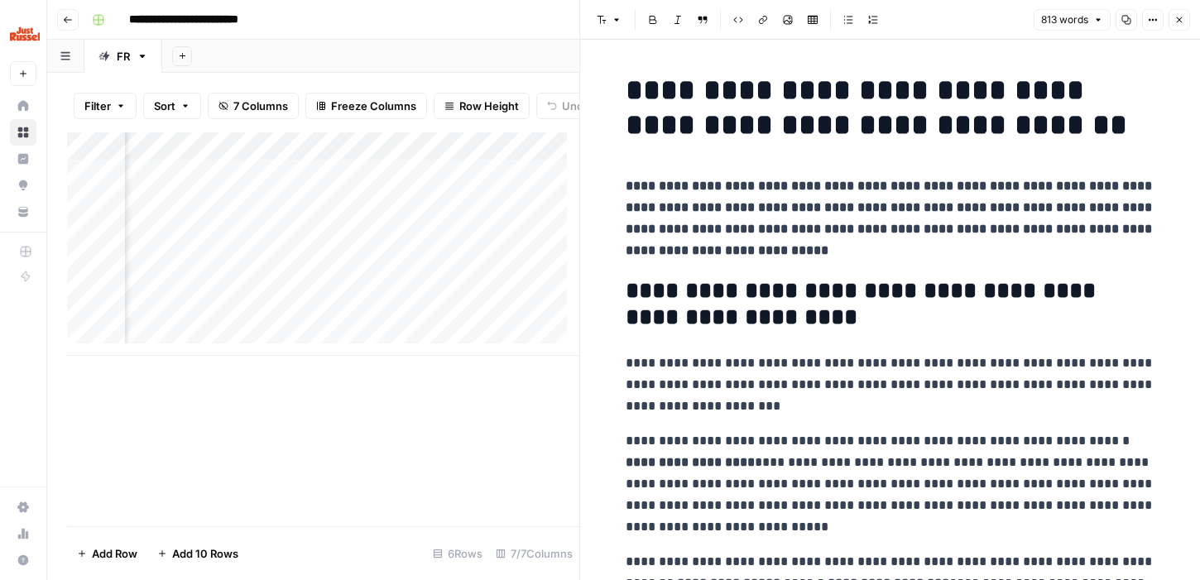
click at [1182, 23] on icon "button" at bounding box center [1179, 20] width 10 height 10
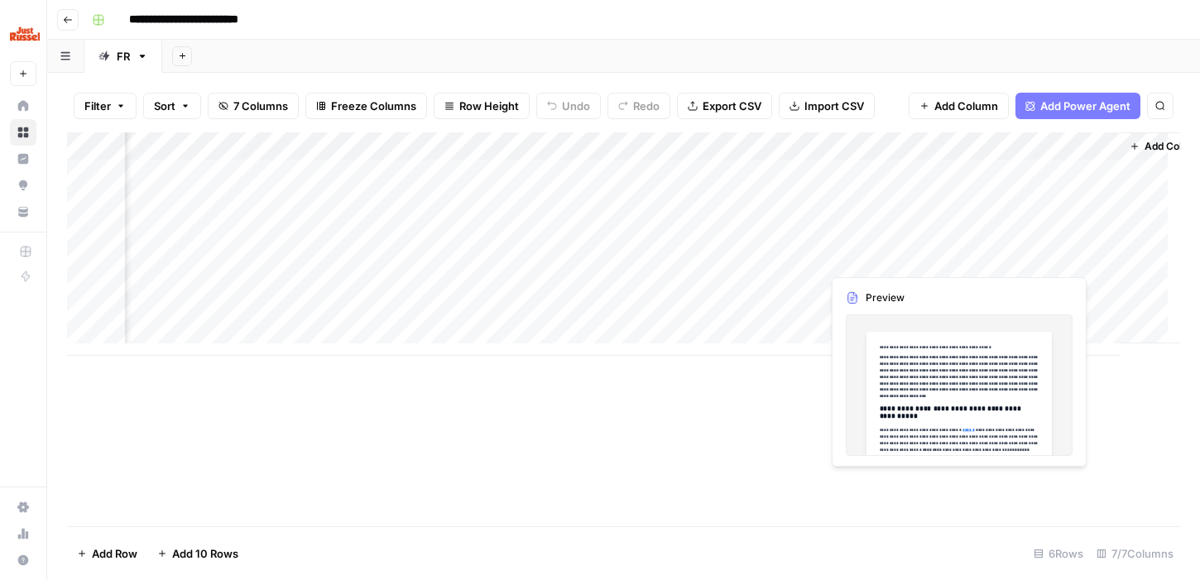
click at [864, 262] on div "Add Column" at bounding box center [623, 243] width 1113 height 223
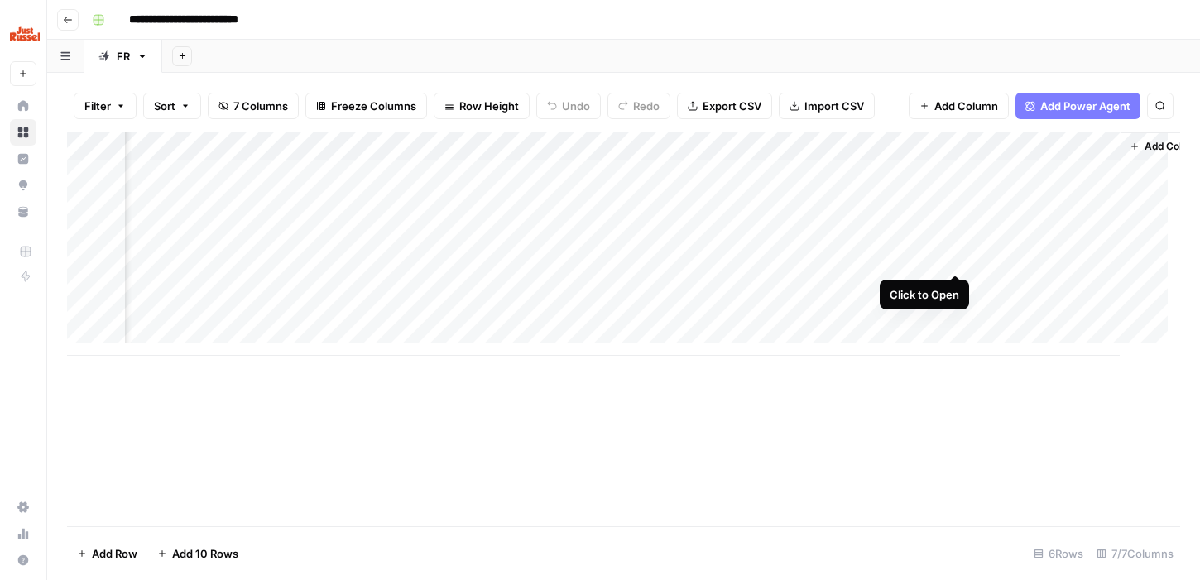
click at [951, 256] on div "Add Column" at bounding box center [623, 243] width 1113 height 223
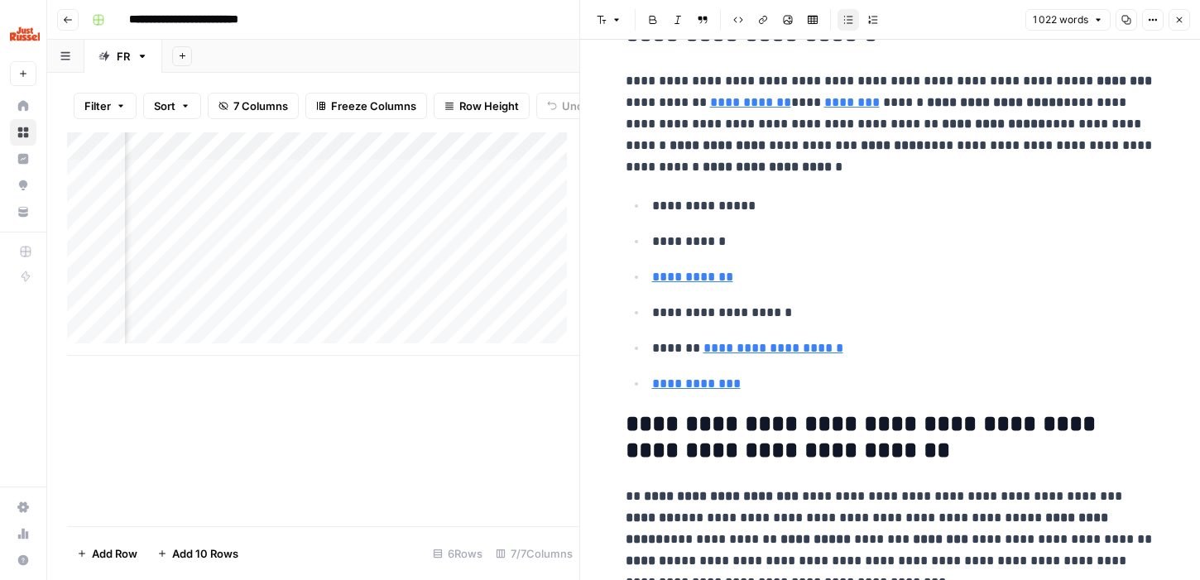
scroll to position [871, 0]
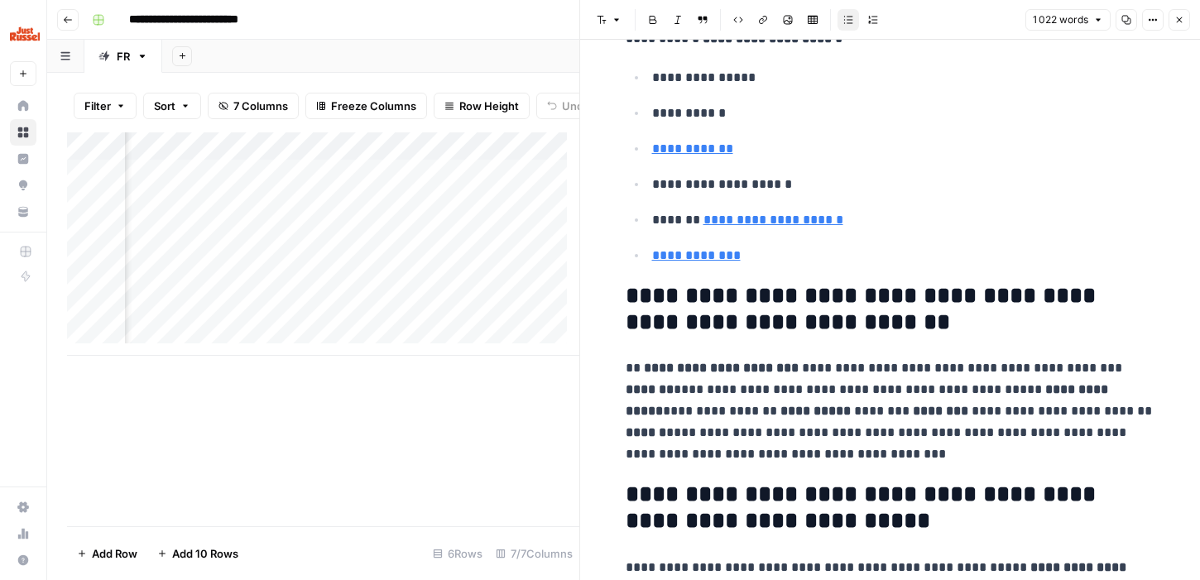
click at [1177, 18] on icon "button" at bounding box center [1179, 20] width 10 height 10
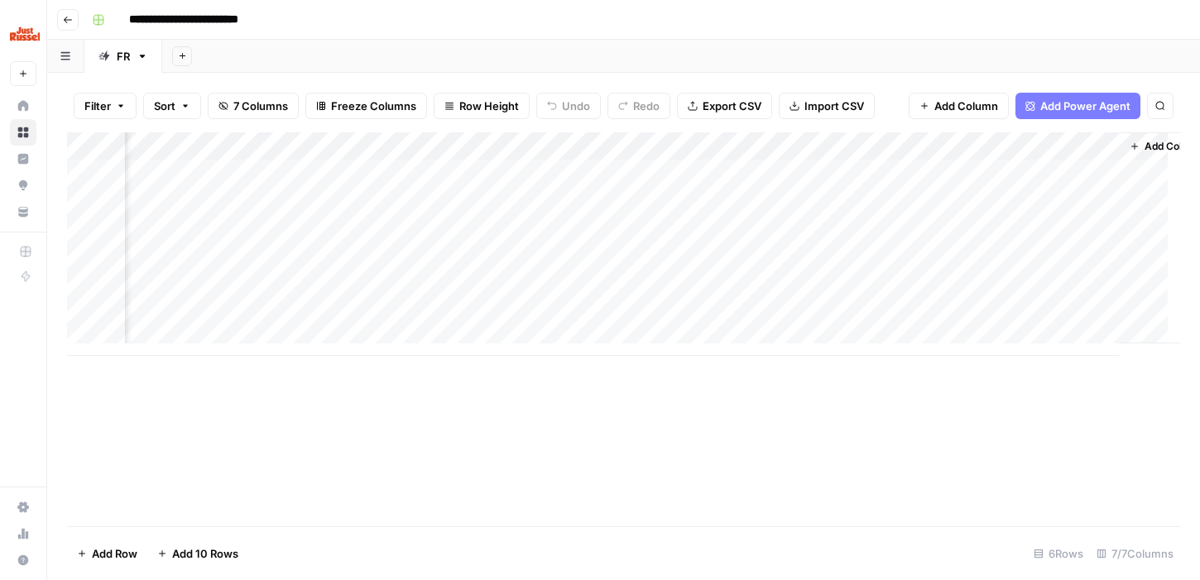
click at [1102, 281] on div "Add Column" at bounding box center [623, 243] width 1113 height 223
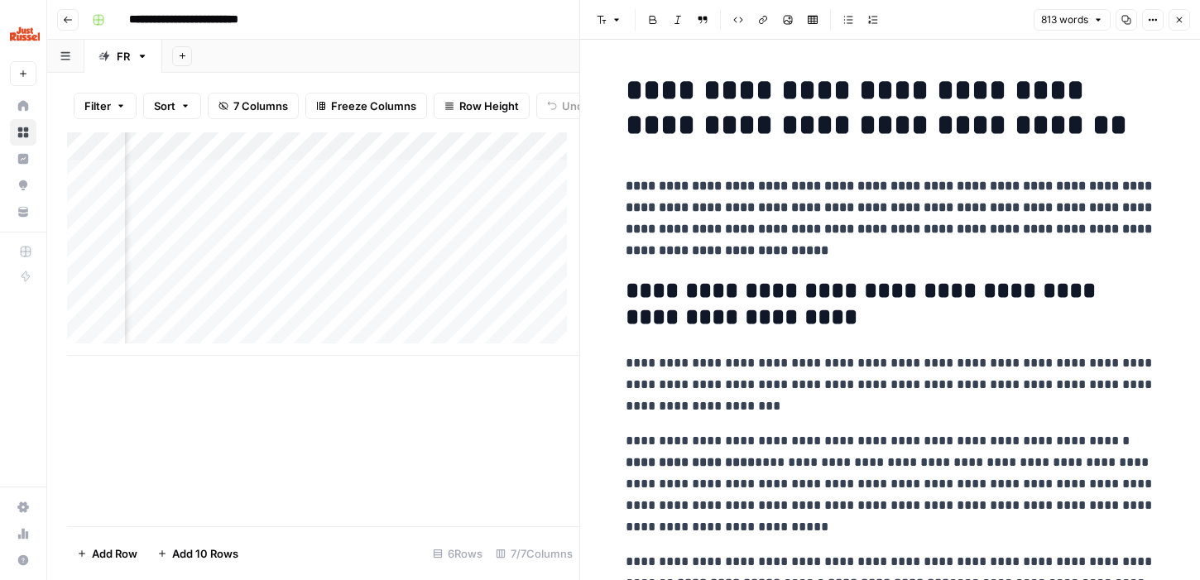
click at [1180, 19] on icon "button" at bounding box center [1179, 20] width 10 height 10
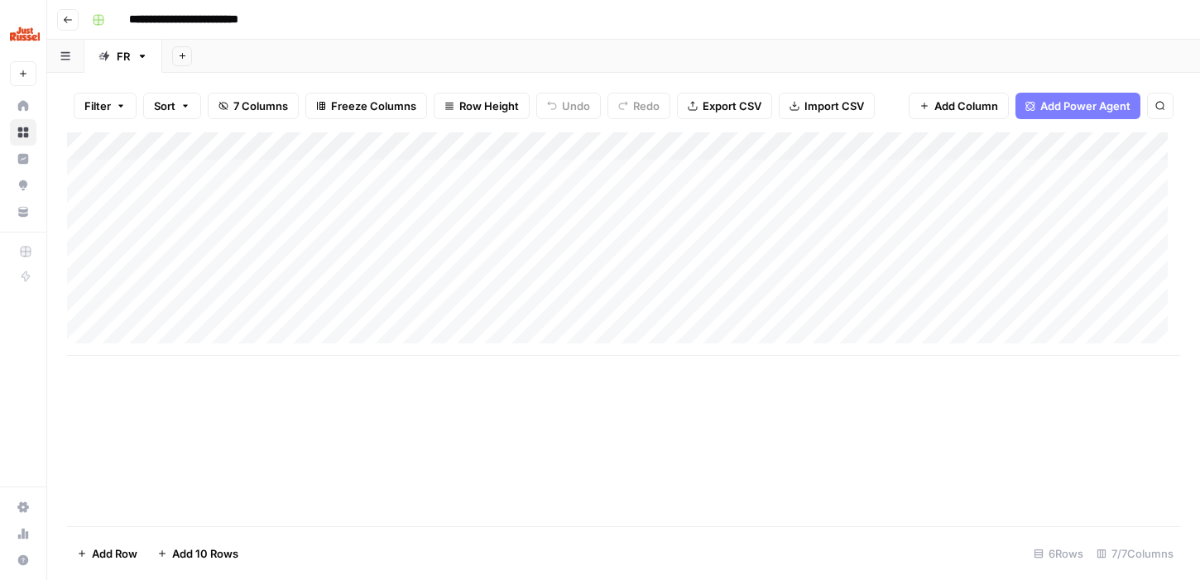
click at [327, 181] on div "Add Column" at bounding box center [623, 243] width 1113 height 223
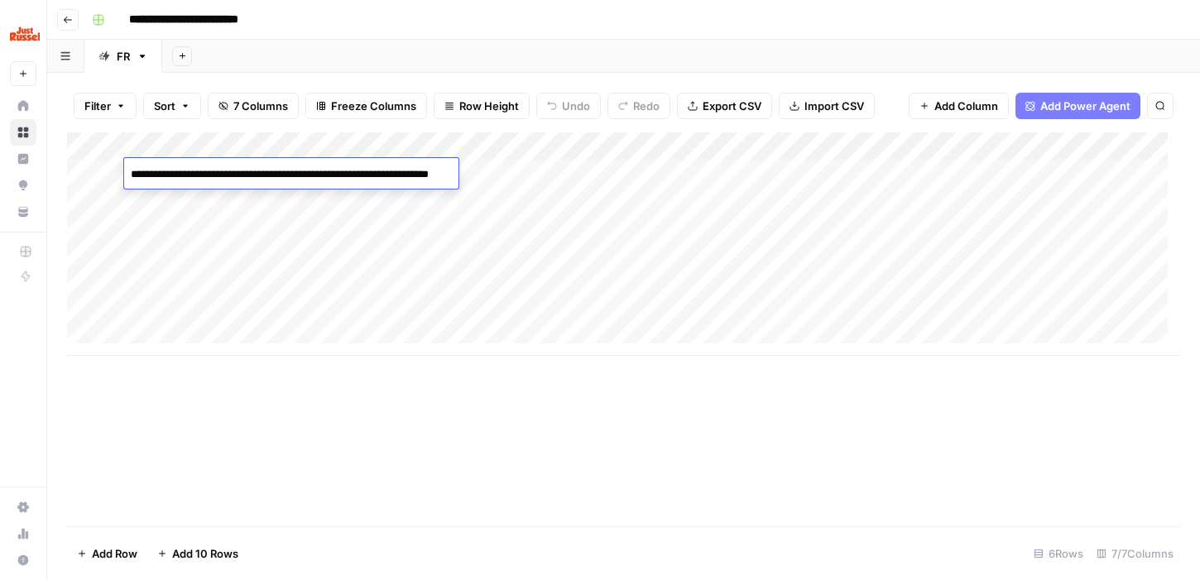
drag, startPoint x: 244, startPoint y: 186, endPoint x: 81, endPoint y: 170, distance: 163.9
click at [81, 170] on body "**********" at bounding box center [600, 290] width 1200 height 580
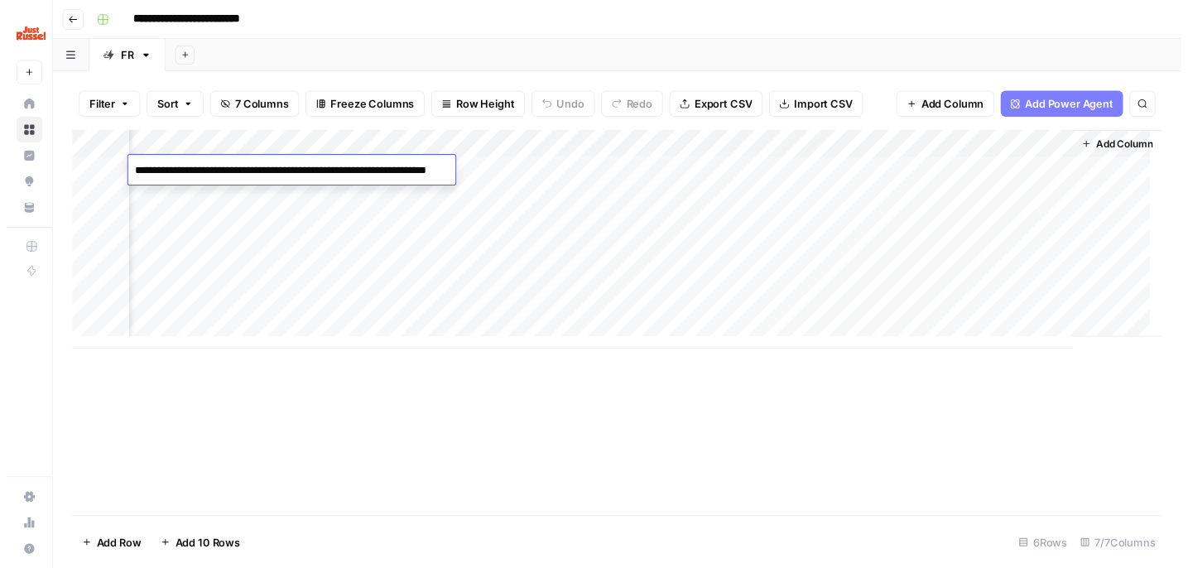
scroll to position [0, 401]
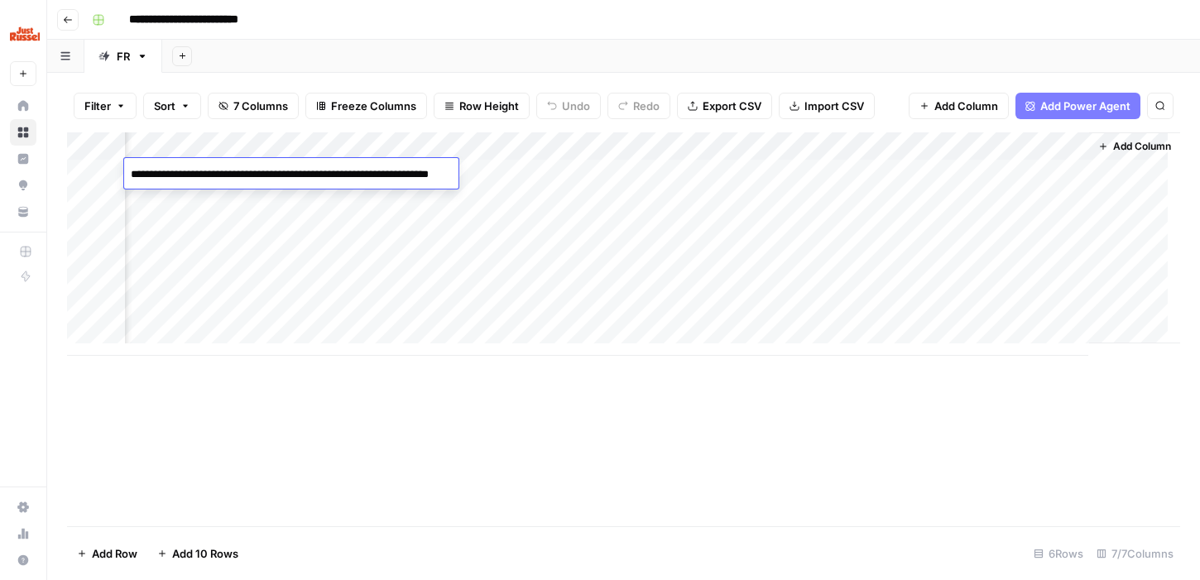
click at [568, 177] on div "Add Column" at bounding box center [623, 243] width 1113 height 223
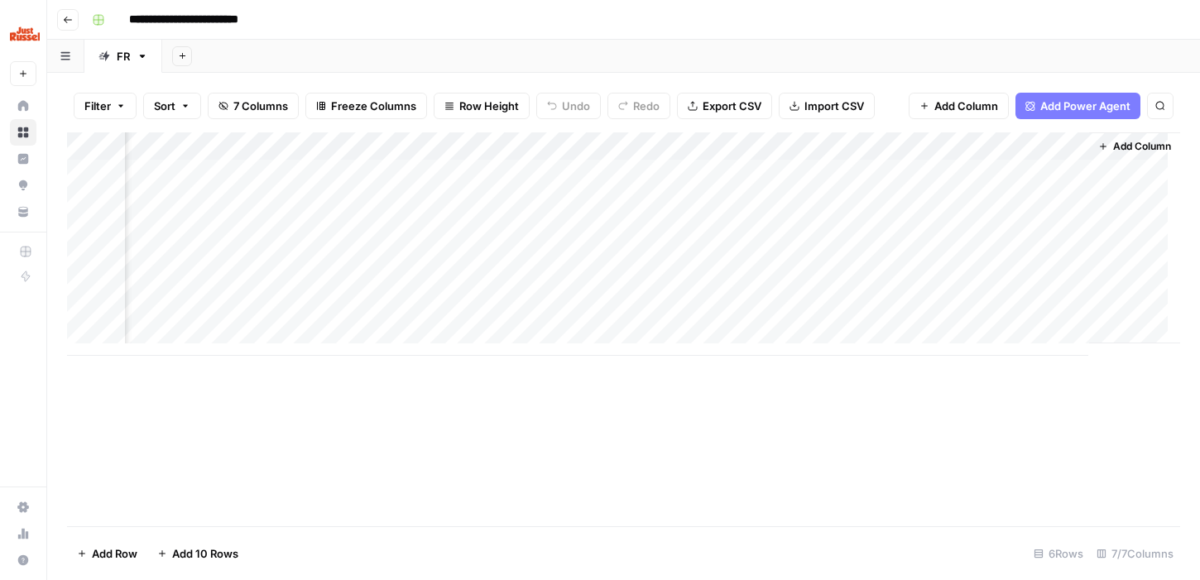
click at [651, 175] on div "Add Column" at bounding box center [623, 243] width 1113 height 223
click at [757, 175] on div "Add Column" at bounding box center [623, 243] width 1113 height 223
click at [769, 315] on div "Add Column" at bounding box center [623, 243] width 1113 height 223
click at [763, 315] on div "Add Column" at bounding box center [623, 243] width 1113 height 223
click at [732, 282] on div "Add Column" at bounding box center [623, 243] width 1113 height 223
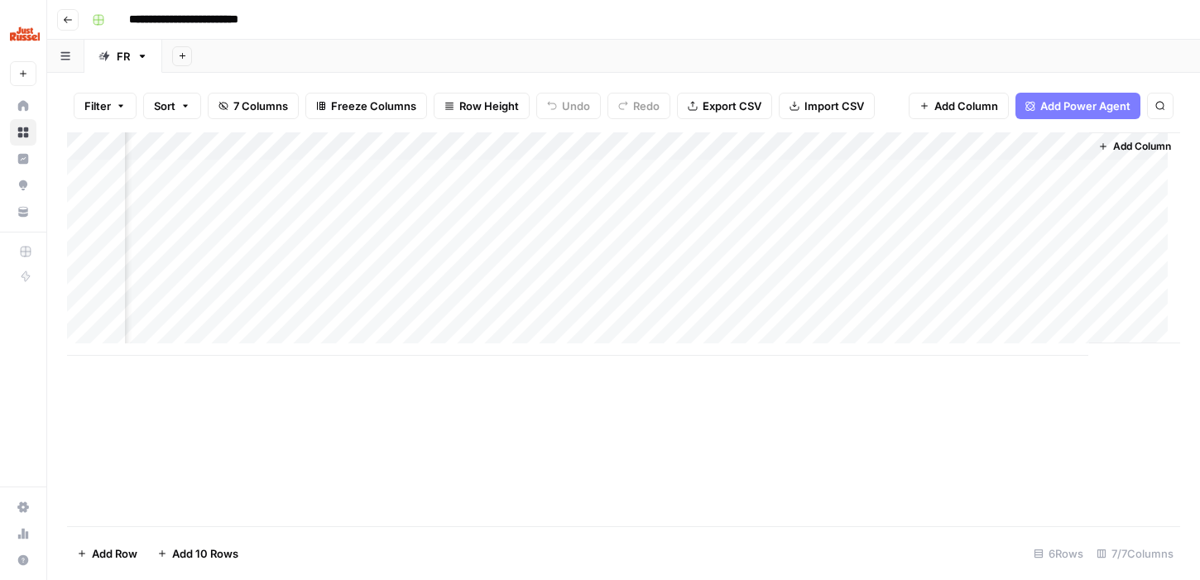
scroll to position [0, 399]
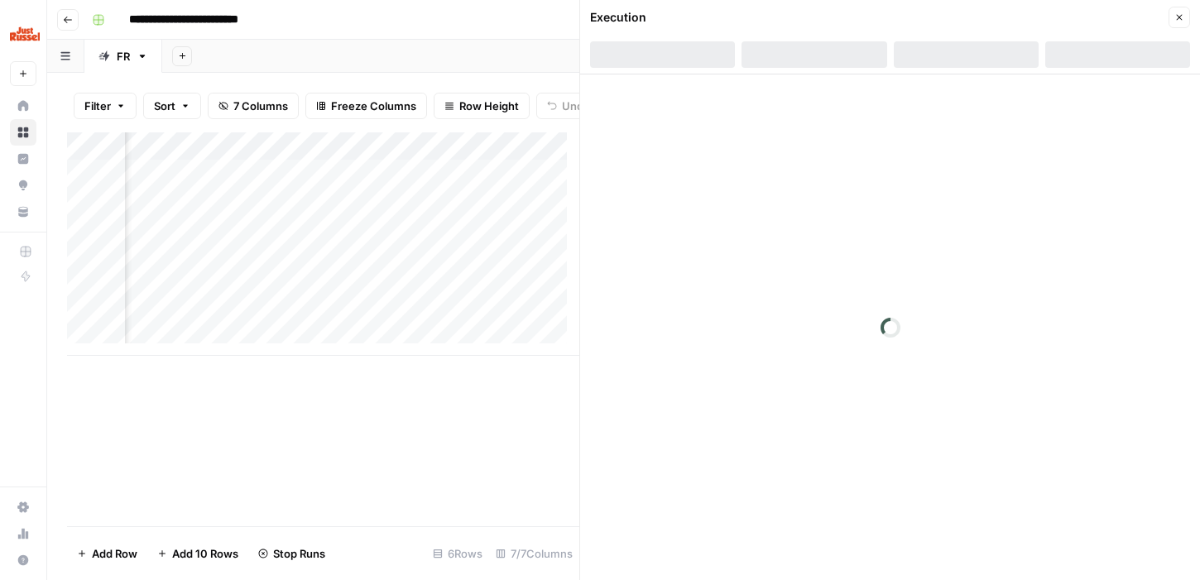
click at [1174, 18] on icon "button" at bounding box center [1179, 17] width 10 height 10
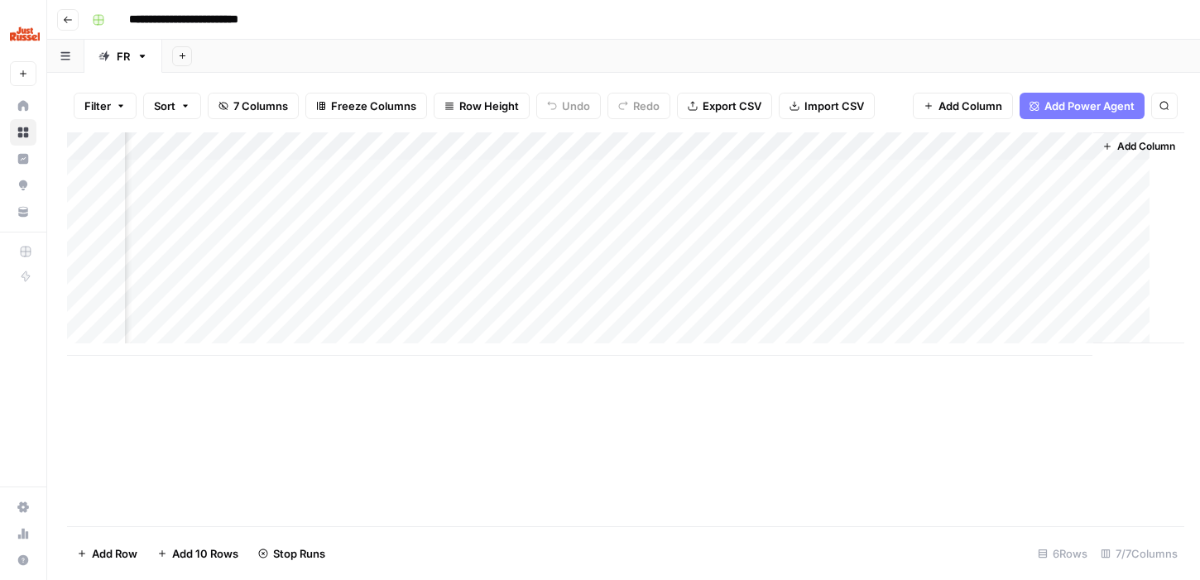
scroll to position [0, 381]
click at [785, 286] on div "Add Column" at bounding box center [623, 243] width 1113 height 223
click at [646, 307] on div "Add Column" at bounding box center [623, 243] width 1113 height 223
click at [781, 314] on div "Add Column" at bounding box center [623, 243] width 1113 height 223
click at [716, 285] on div "Add Column" at bounding box center [623, 243] width 1113 height 223
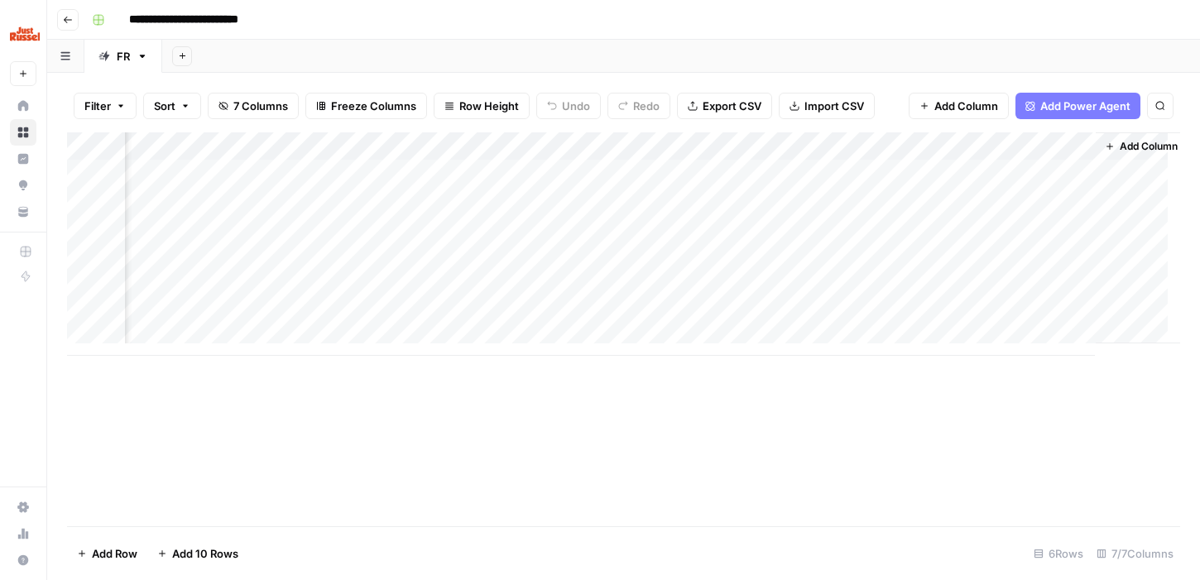
click at [675, 287] on div "Add Column" at bounding box center [623, 243] width 1113 height 223
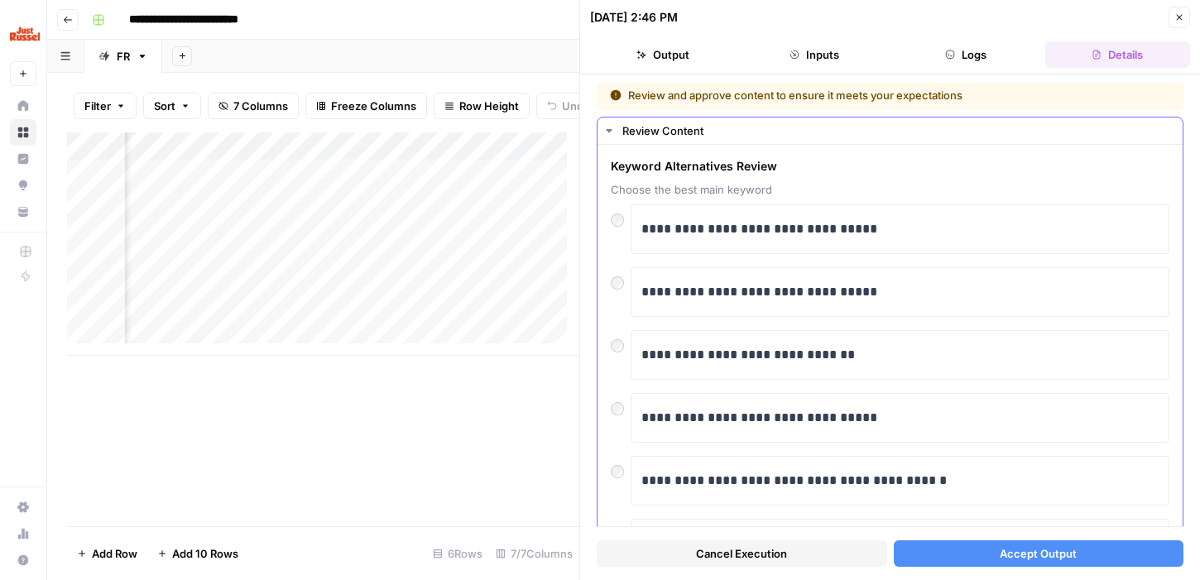
scroll to position [3, 0]
click at [935, 558] on button "Accept Output" at bounding box center [1039, 553] width 291 height 26
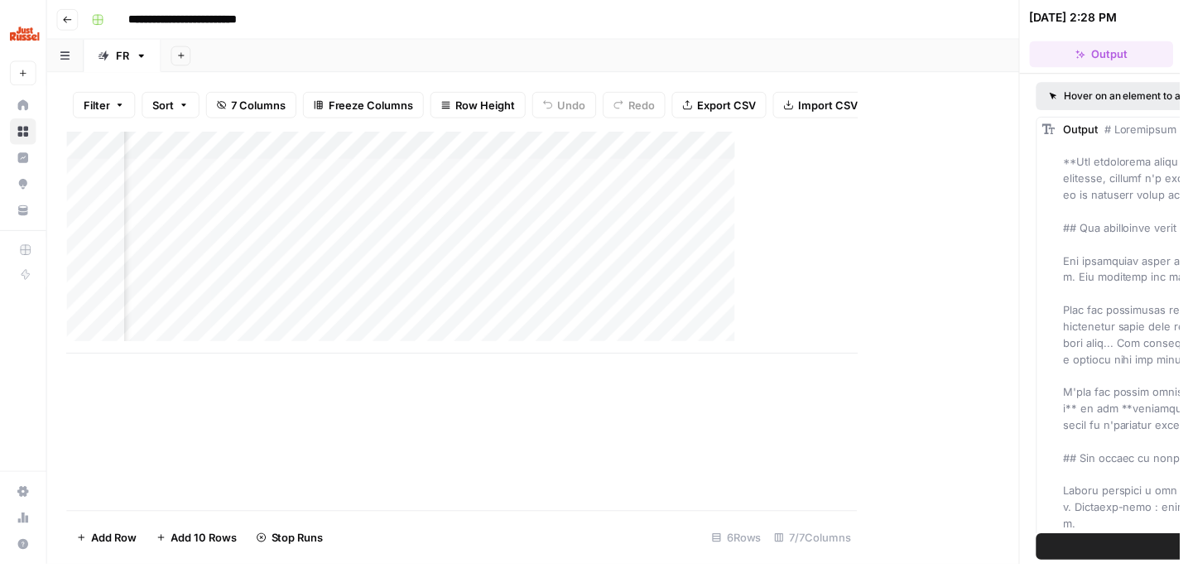
click at [521, 501] on div "Add Column" at bounding box center [465, 323] width 796 height 382
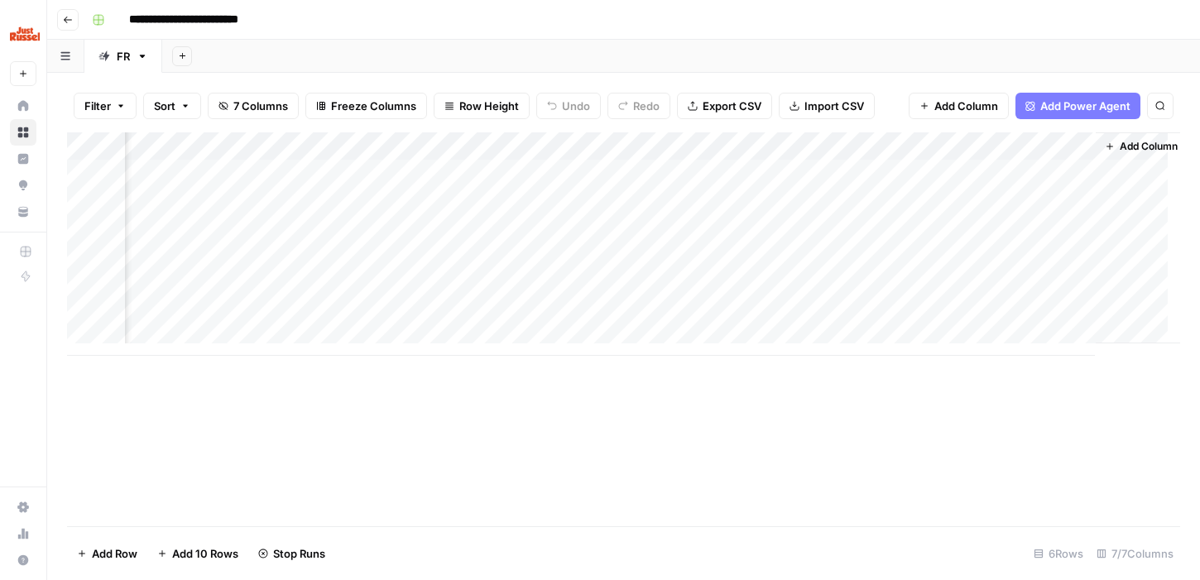
click at [670, 176] on div "Add Column" at bounding box center [623, 243] width 1113 height 223
click at [672, 176] on div "Add Column" at bounding box center [623, 243] width 1113 height 223
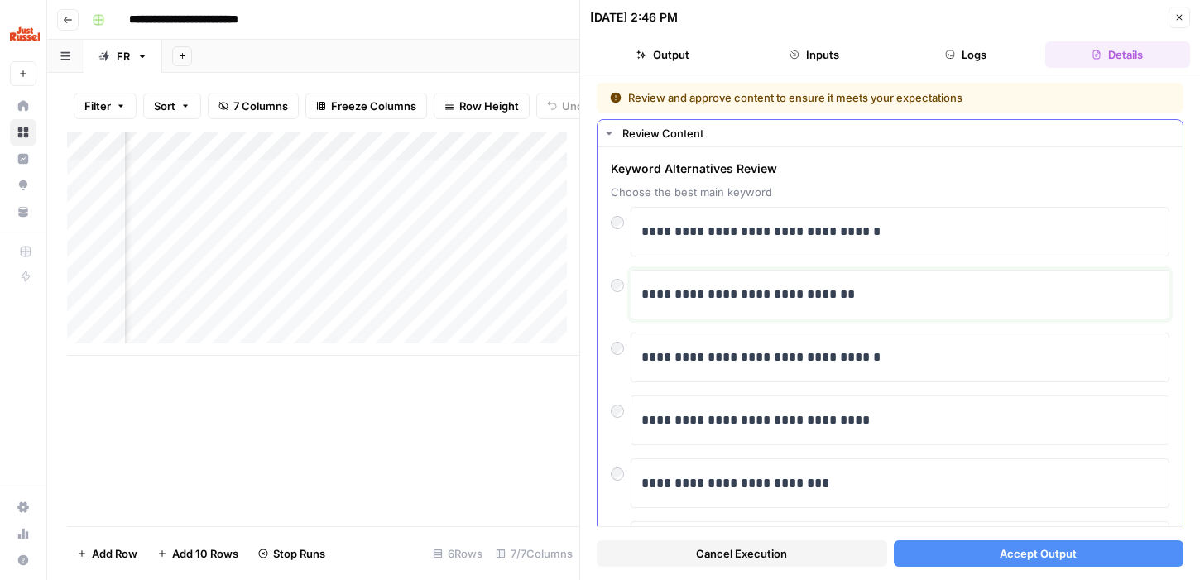
click at [734, 285] on p "**********" at bounding box center [893, 295] width 505 height 22
click at [956, 549] on button "Accept Output" at bounding box center [1039, 553] width 291 height 26
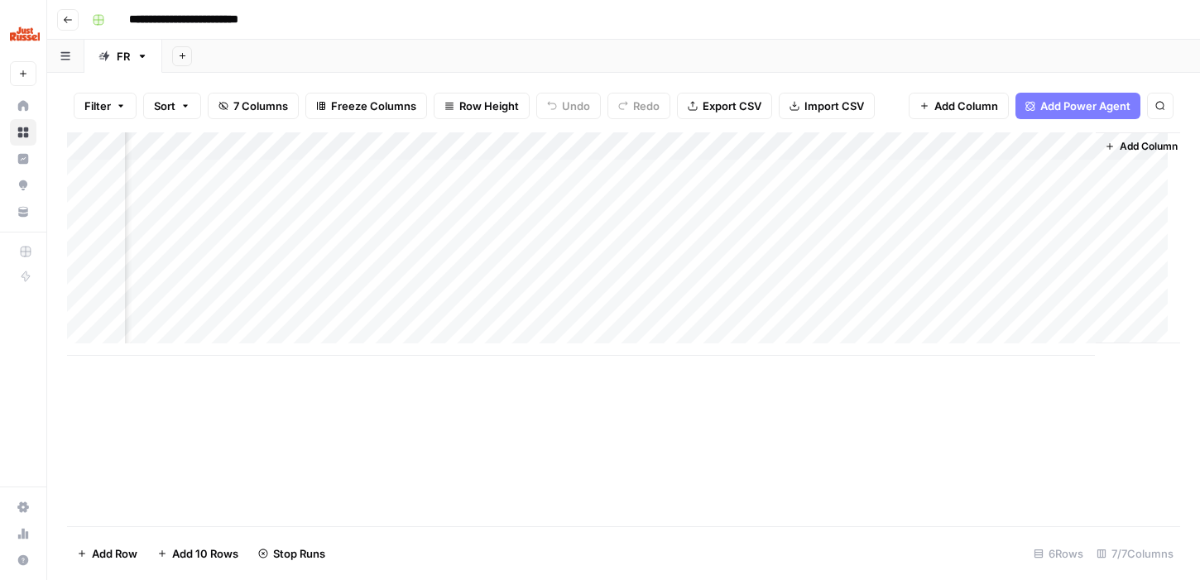
click at [762, 294] on div "Add Column" at bounding box center [623, 243] width 1113 height 223
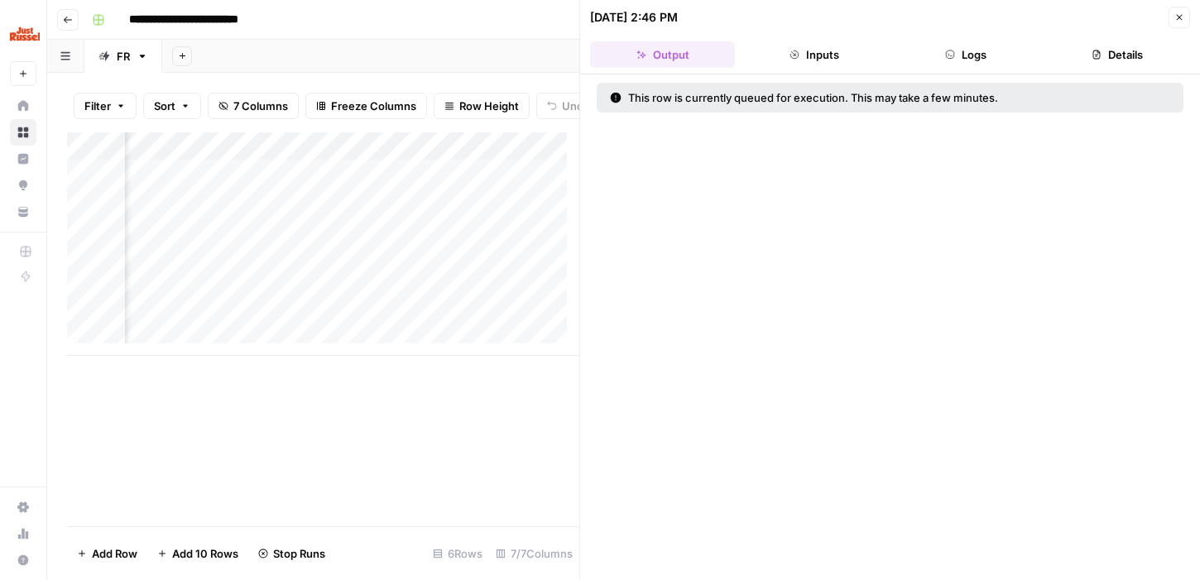
click at [535, 311] on div "Add Column" at bounding box center [323, 243] width 512 height 223
click at [1179, 24] on button "Close" at bounding box center [1180, 18] width 22 height 22
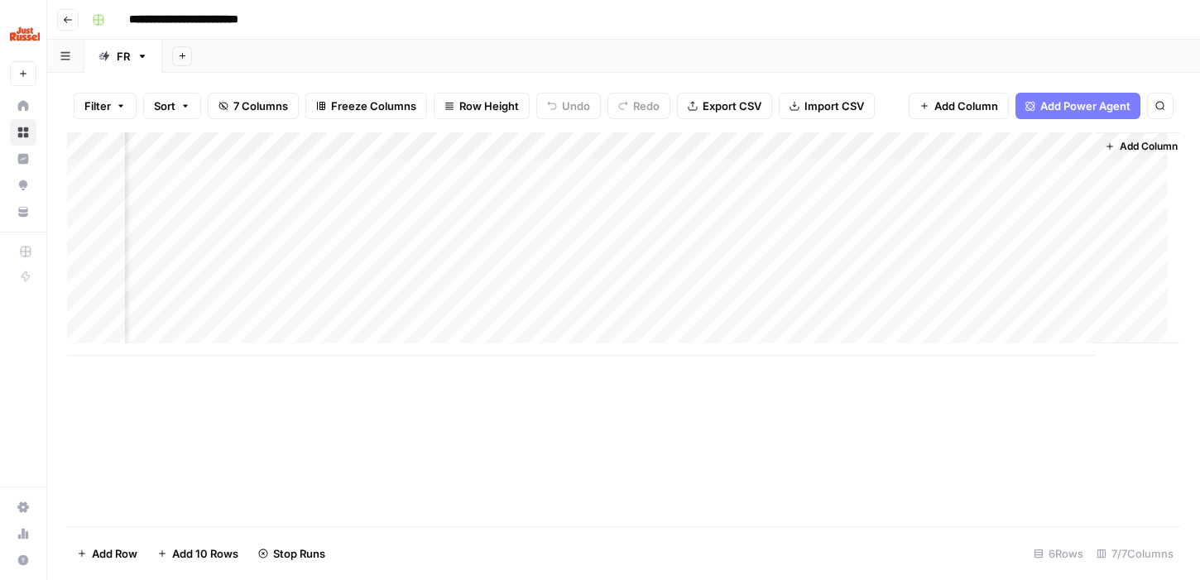
click at [693, 315] on div "Add Column" at bounding box center [623, 243] width 1113 height 223
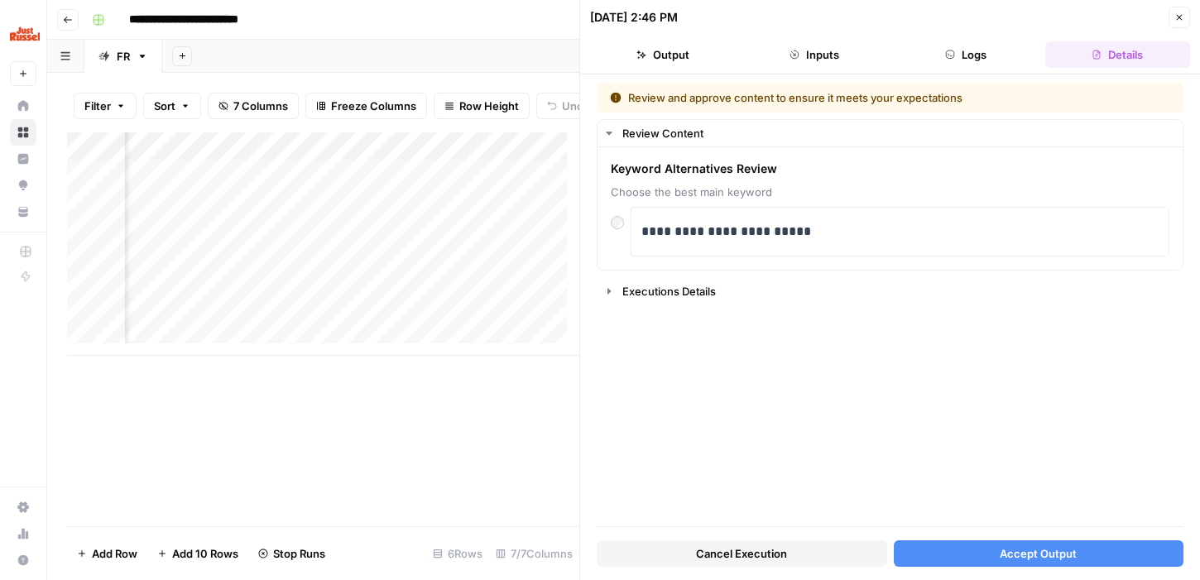
click at [748, 553] on span "Cancel Execution" at bounding box center [741, 553] width 91 height 17
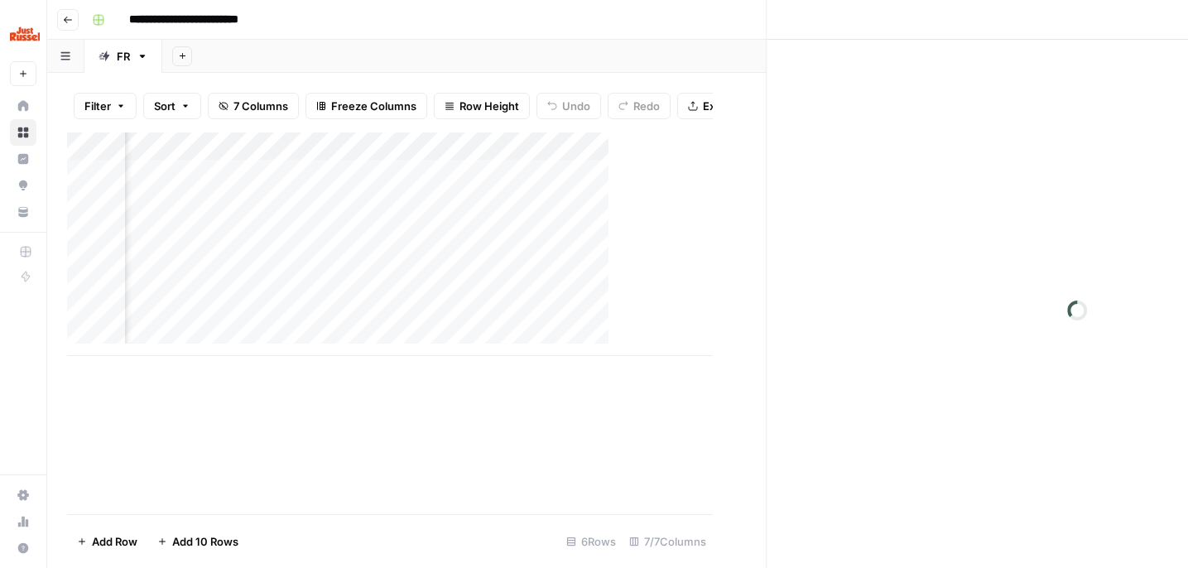
click at [364, 391] on div "Add Column" at bounding box center [390, 323] width 646 height 382
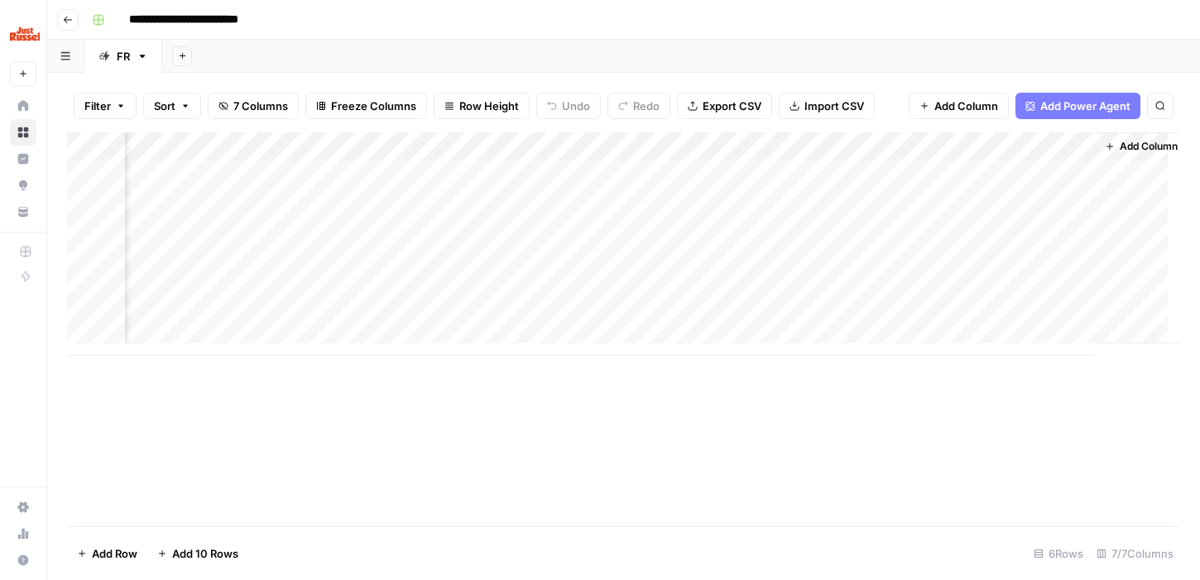
click at [678, 173] on div "Add Column" at bounding box center [623, 243] width 1113 height 223
click at [283, 170] on div "Add Column" at bounding box center [623, 243] width 1113 height 223
drag, startPoint x: 455, startPoint y: 179, endPoint x: 189, endPoint y: 163, distance: 267.0
click at [189, 163] on body "**********" at bounding box center [600, 290] width 1200 height 580
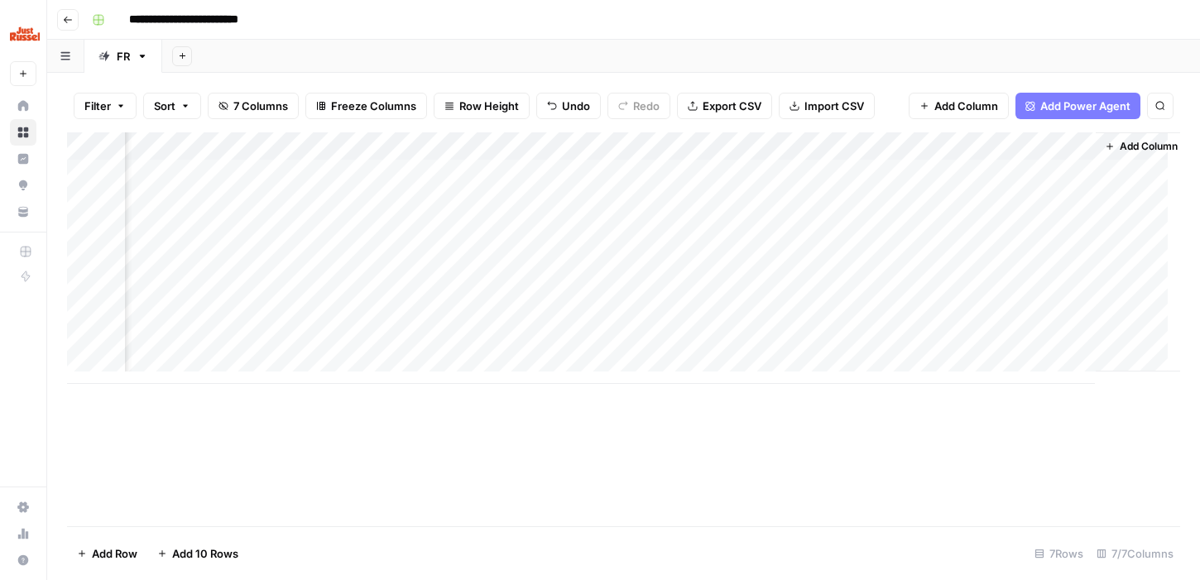
click at [881, 313] on div "Add Column" at bounding box center [623, 258] width 1113 height 252
click at [832, 290] on div "Add Column" at bounding box center [623, 258] width 1113 height 252
click at [969, 290] on div "Add Column" at bounding box center [623, 258] width 1113 height 252
click at [1004, 286] on div "Add Column" at bounding box center [623, 258] width 1113 height 252
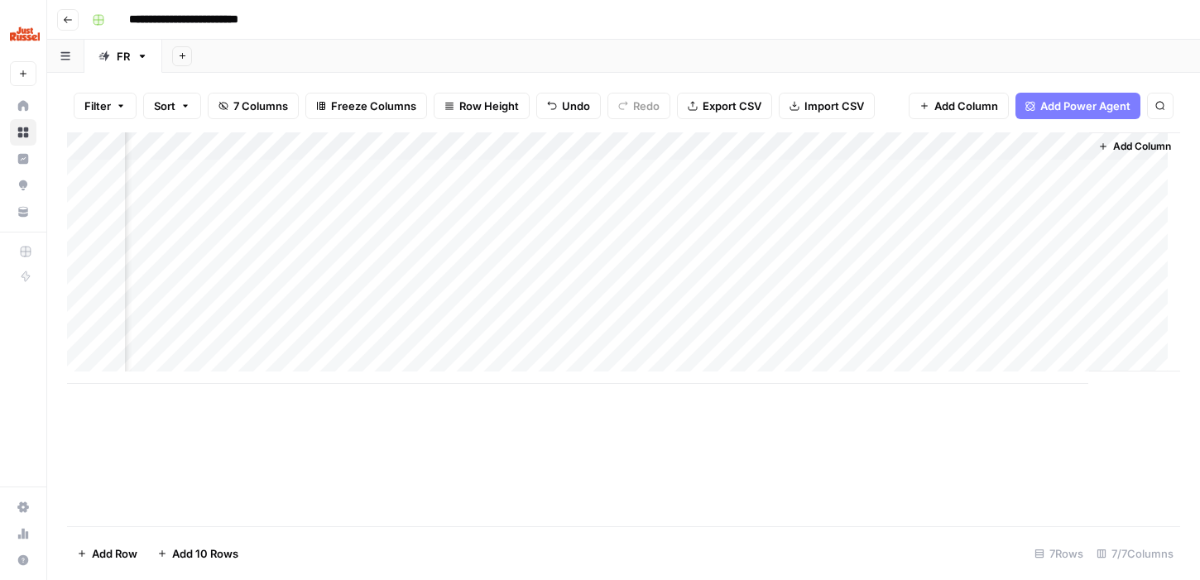
click at [867, 276] on div "Add Column" at bounding box center [623, 258] width 1113 height 252
click at [950, 170] on div "Add Column" at bounding box center [623, 258] width 1113 height 252
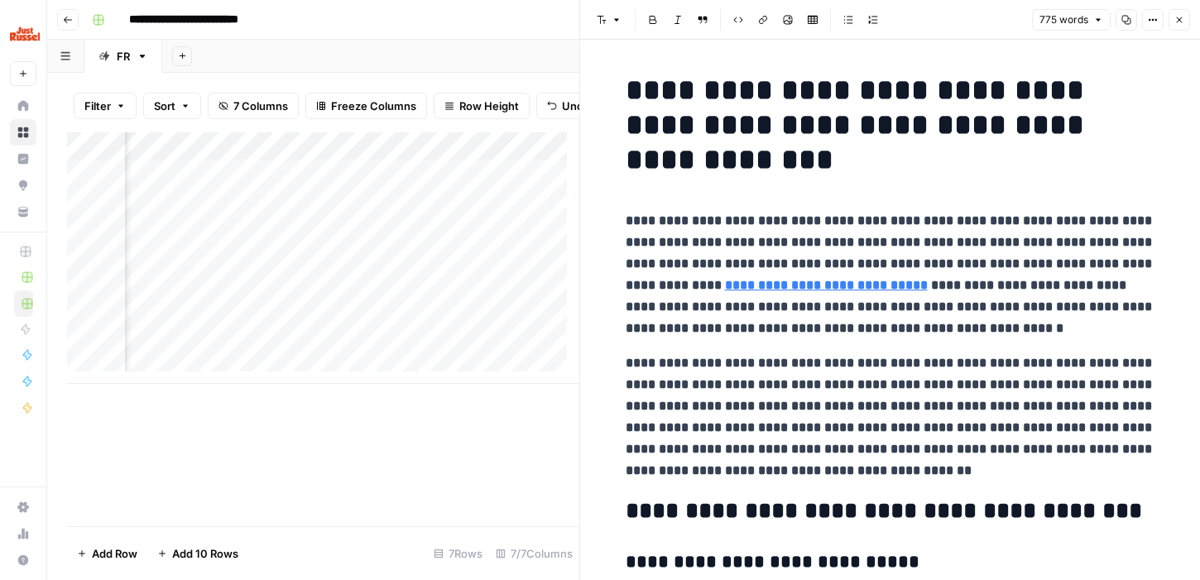
click at [628, 79] on h1 "**********" at bounding box center [891, 125] width 530 height 104
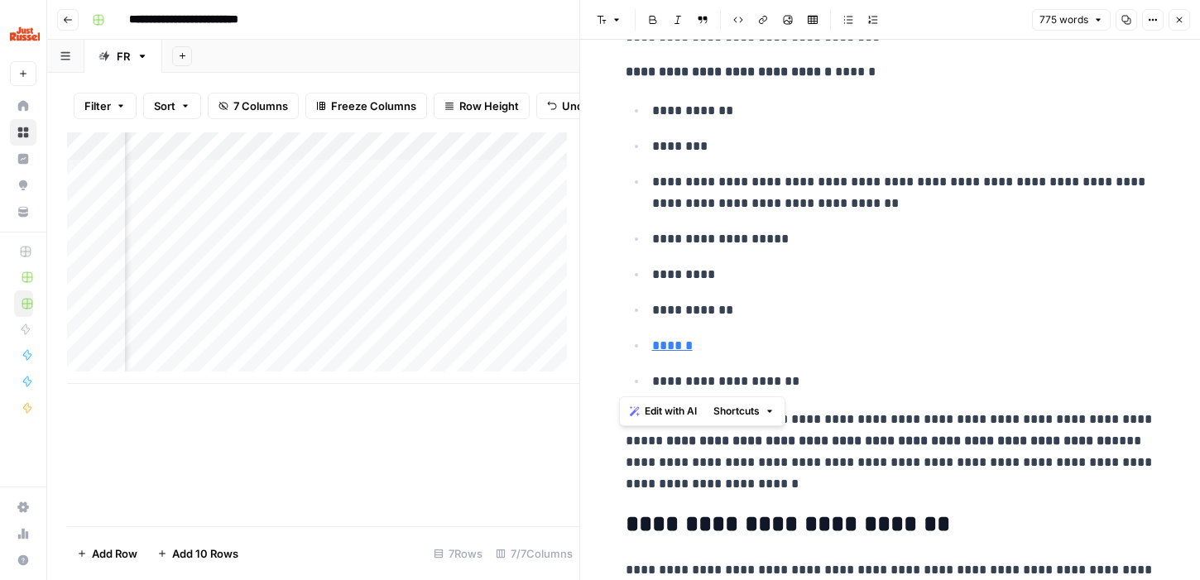
scroll to position [2116, 0]
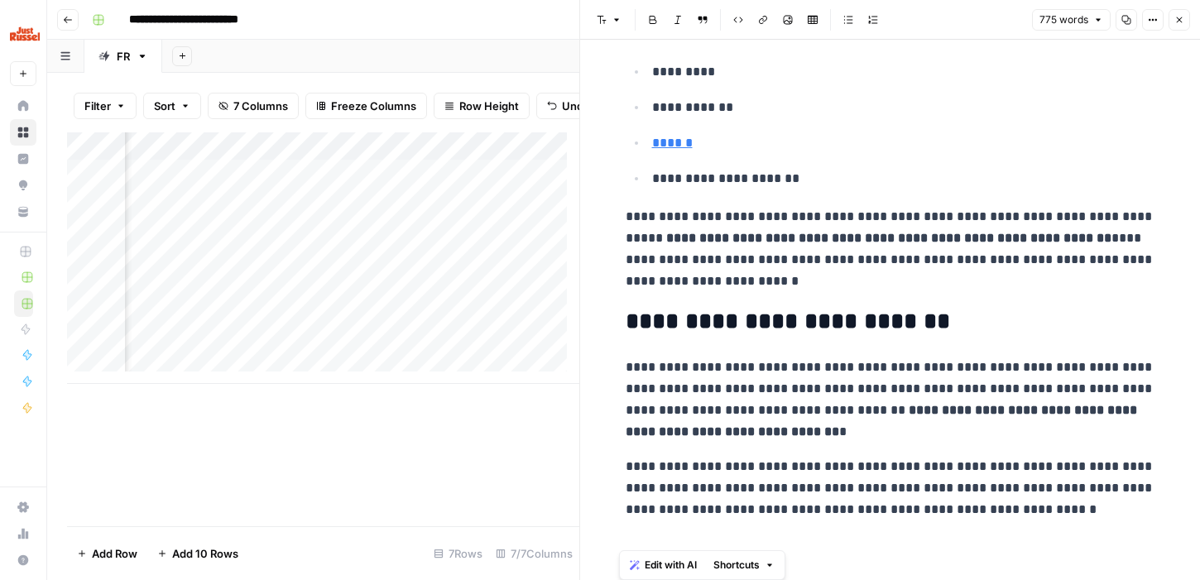
drag, startPoint x: 621, startPoint y: 81, endPoint x: 920, endPoint y: 660, distance: 652.2
click at [920, 579] on html "**********" at bounding box center [600, 290] width 1200 height 580
click at [1127, 15] on icon "button" at bounding box center [1126, 20] width 10 height 10
